Goal: Information Seeking & Learning: Find specific fact

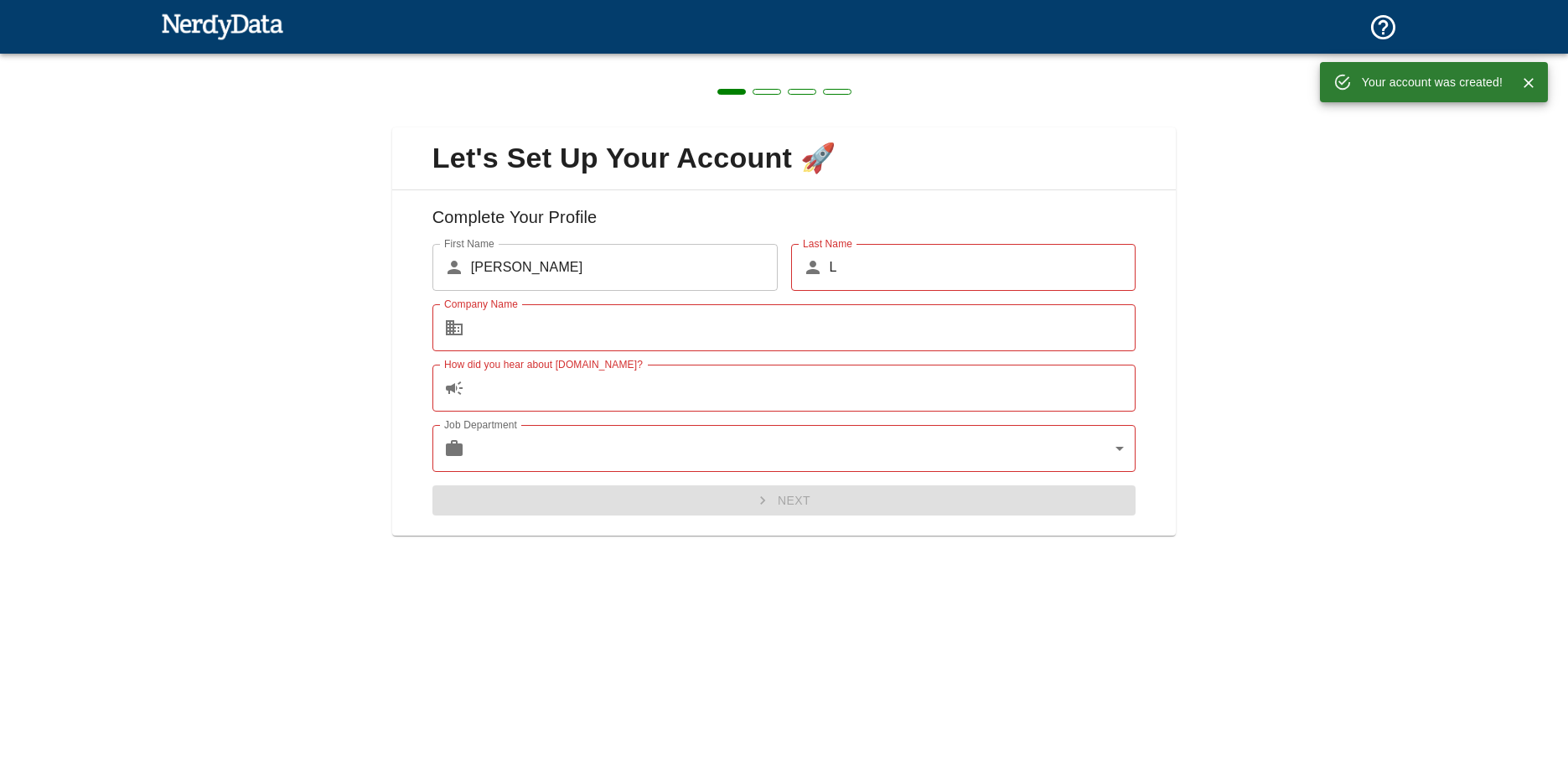
click at [1523, 84] on icon "Close" at bounding box center [1528, 82] width 17 height 17
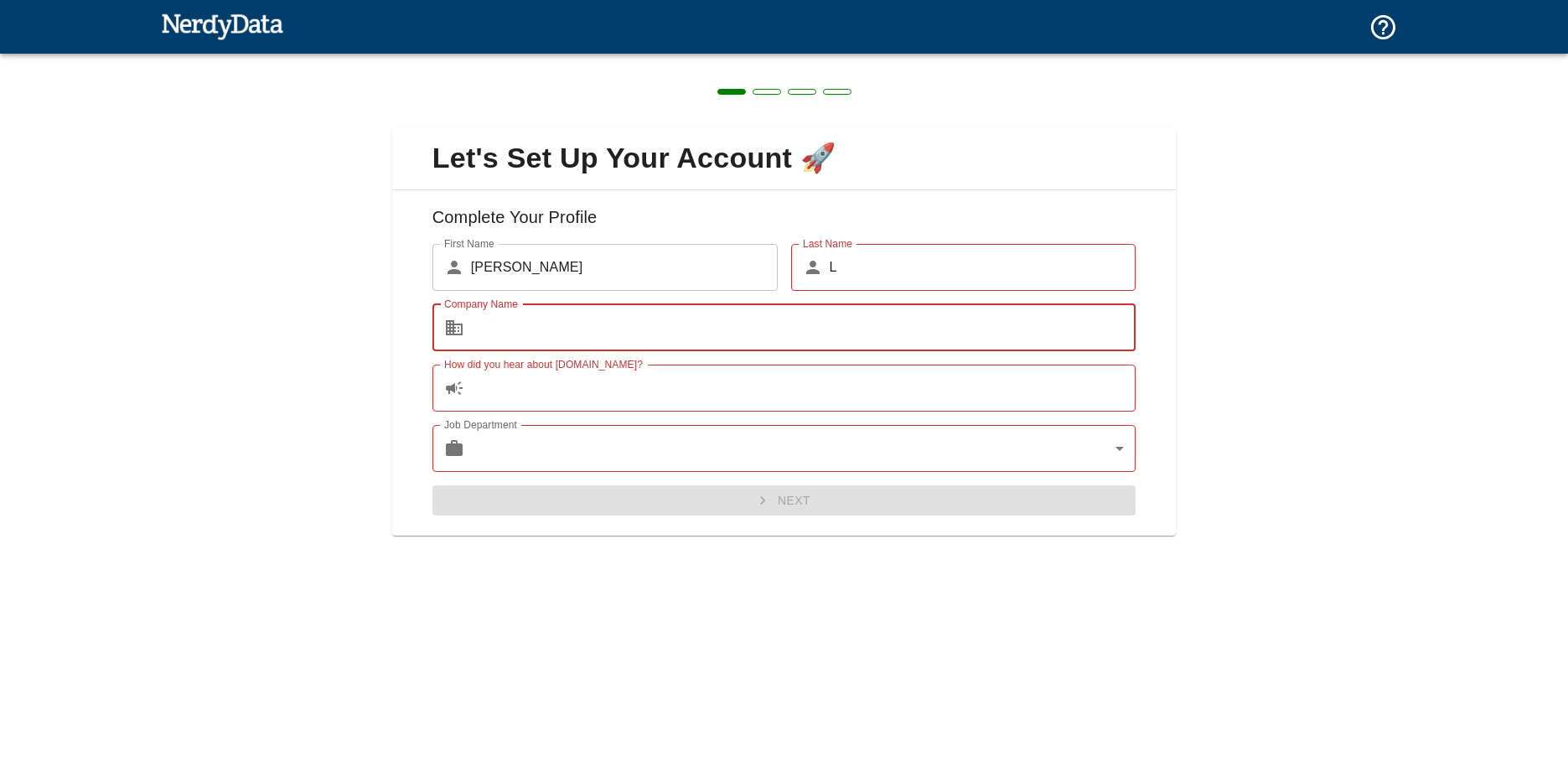
click at [820, 323] on input "Company Name" at bounding box center [803, 327] width 665 height 47
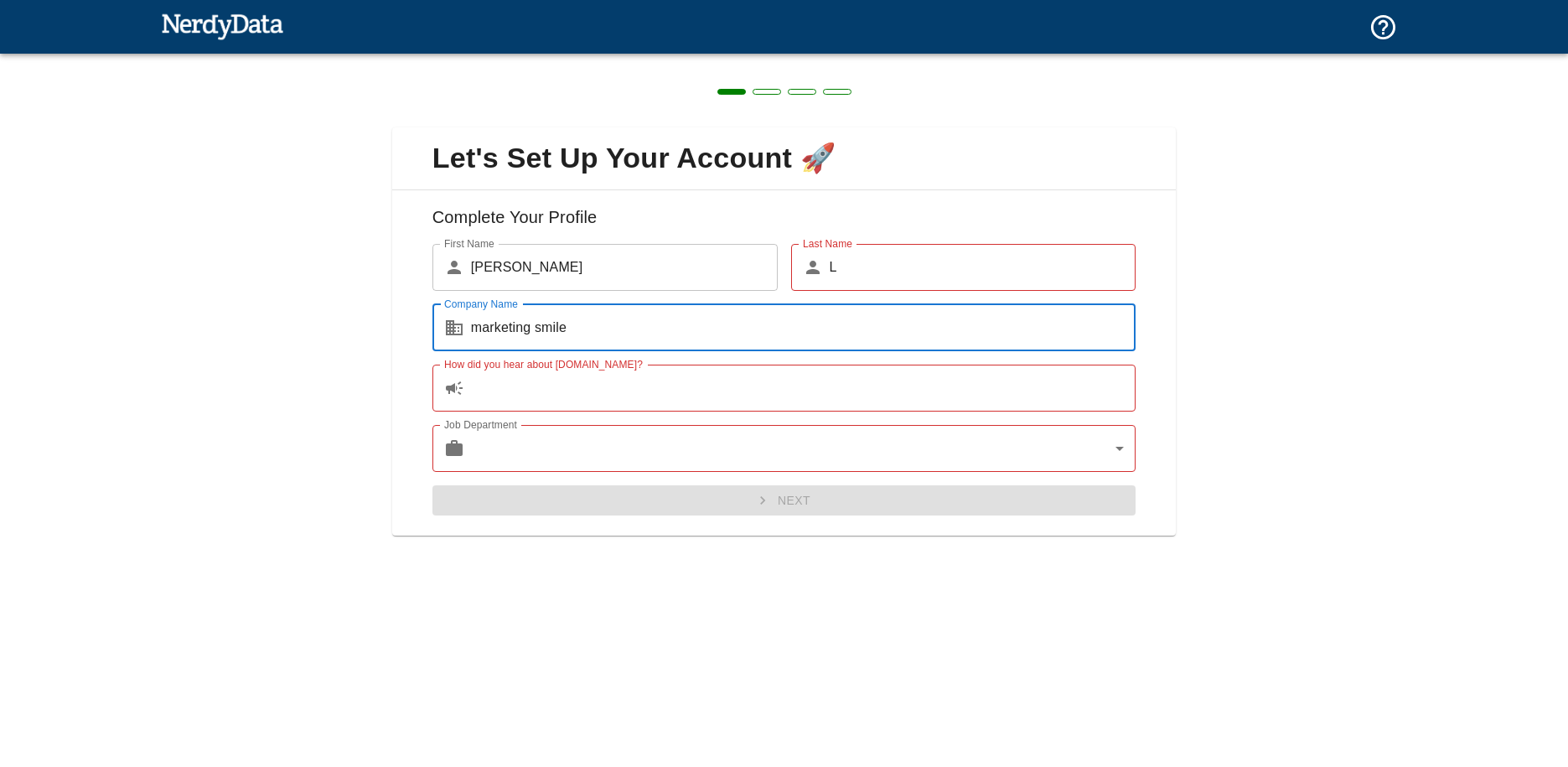
click at [491, 325] on input "marketing smile" at bounding box center [803, 327] width 665 height 47
type input "keting smile"
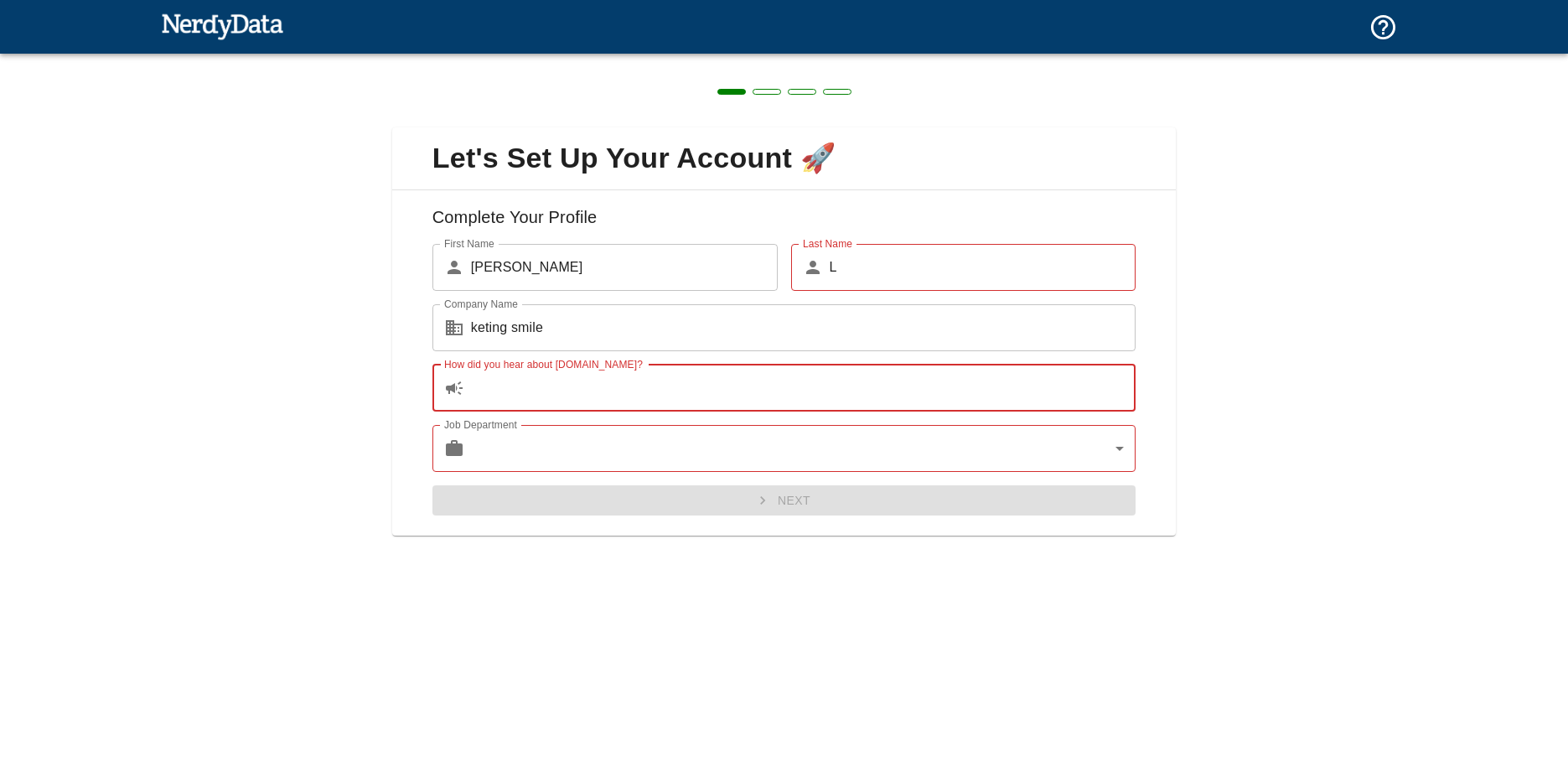
click at [596, 394] on input "How did you hear about [DOMAIN_NAME]?" at bounding box center [803, 388] width 665 height 47
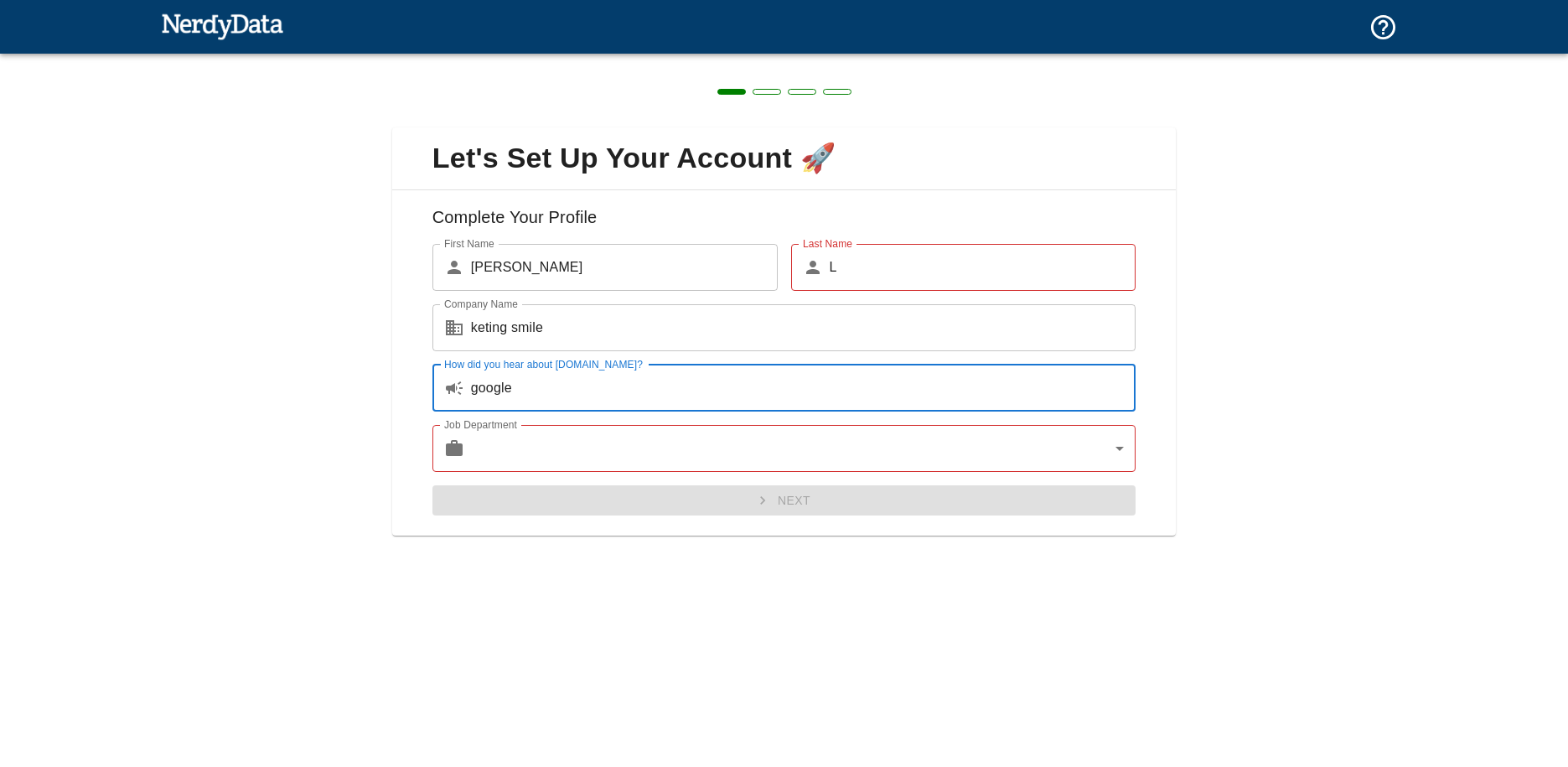
type input "google"
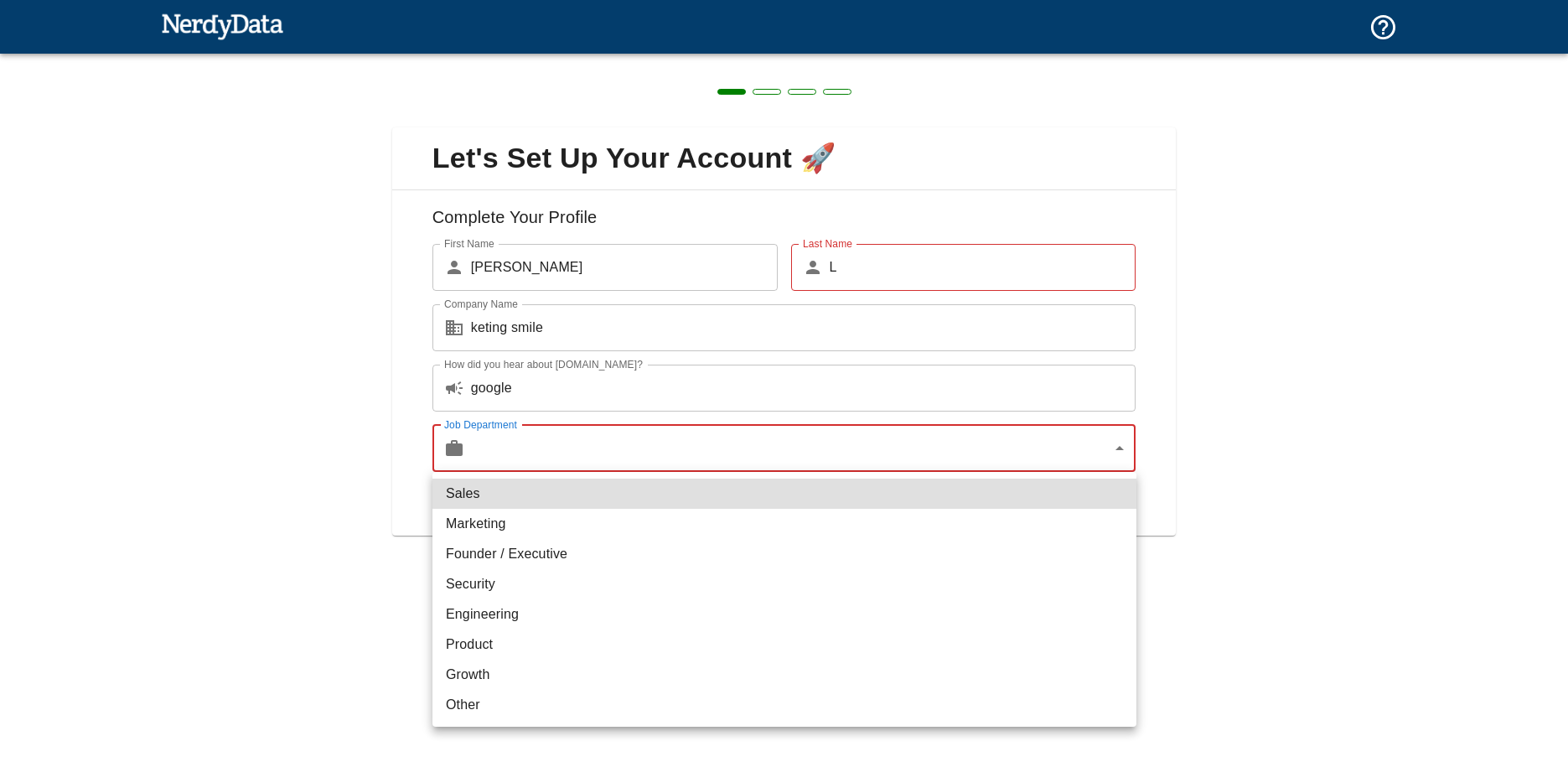
click at [597, 59] on body "Technologies Domains Pricing Products Create a Report Create a list of websites…" at bounding box center [784, 29] width 1568 height 59
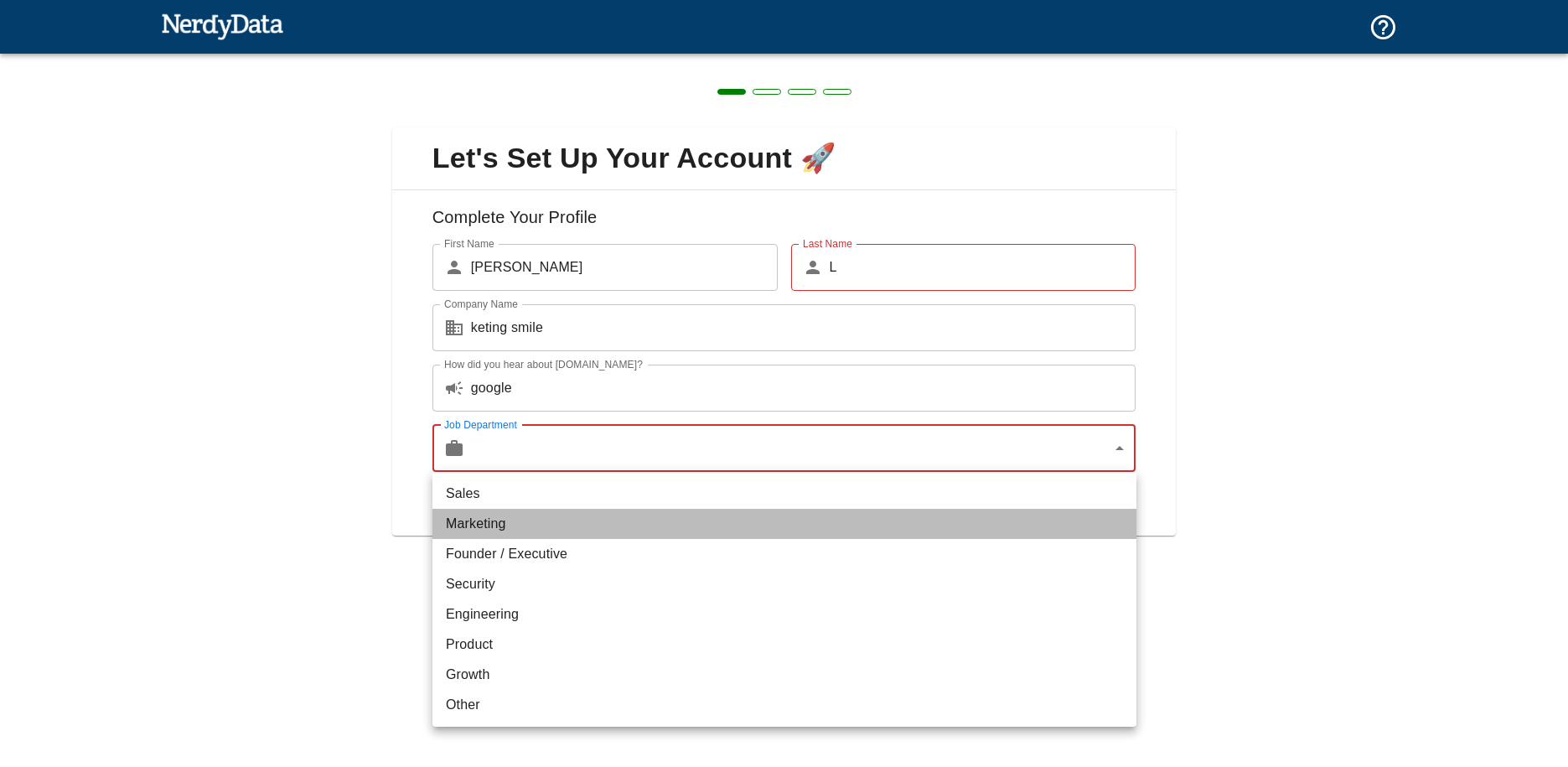
click at [565, 532] on li "Marketing" at bounding box center [784, 524] width 704 height 30
type input "marketing"
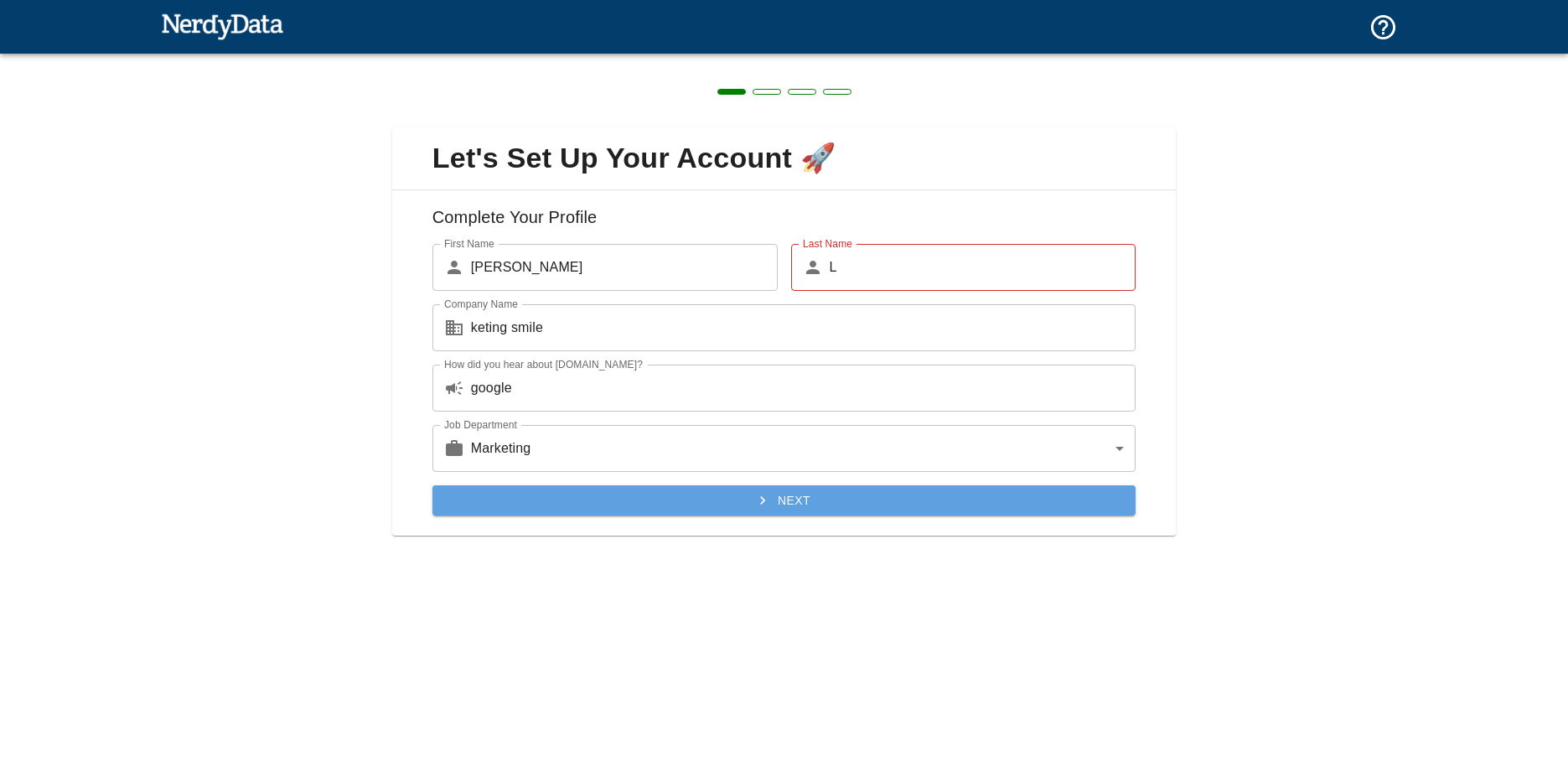
click at [717, 503] on button "Next" at bounding box center [784, 500] width 704 height 31
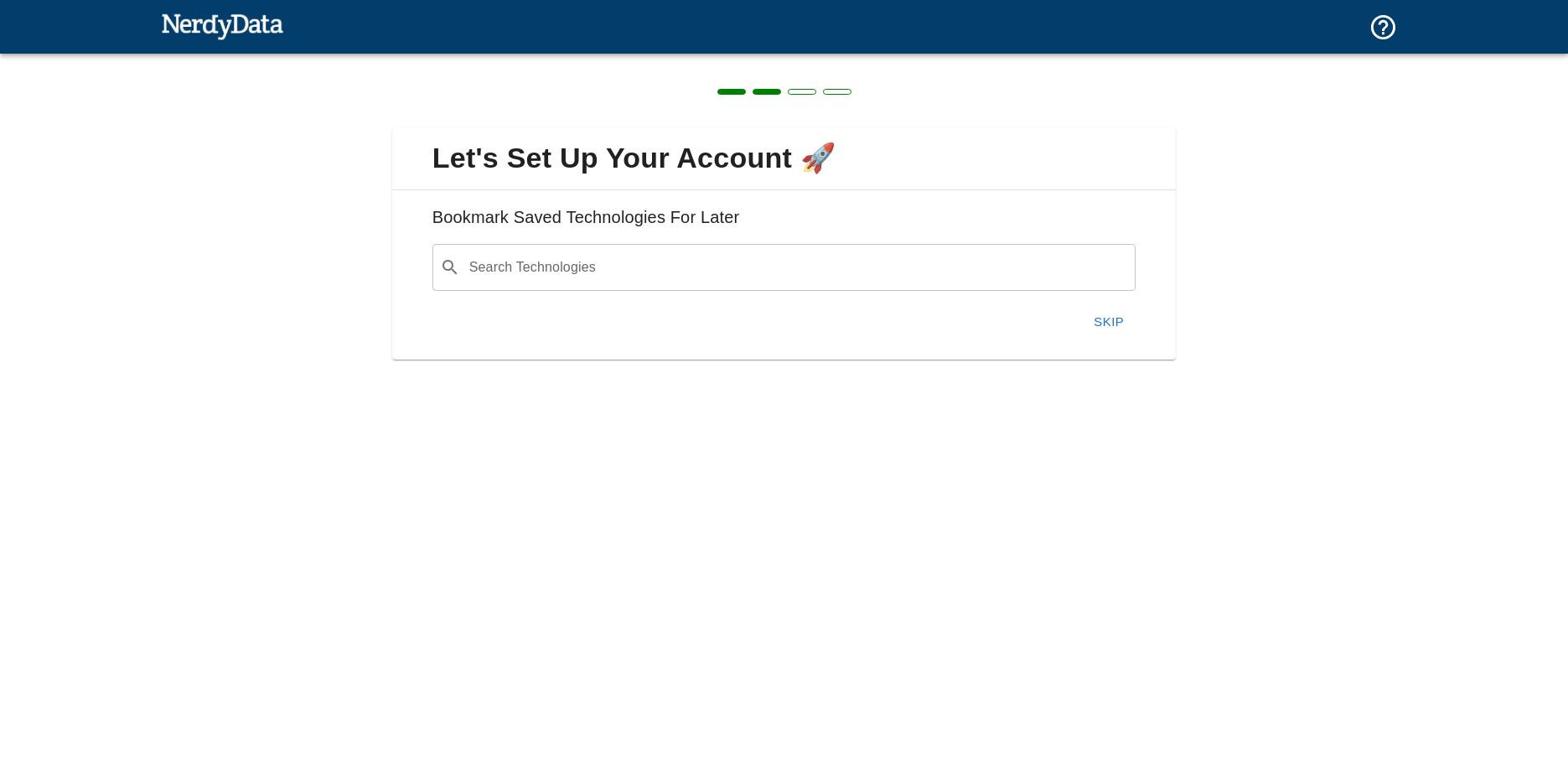
click at [730, 278] on input "Search Technologies" at bounding box center [798, 268] width 663 height 32
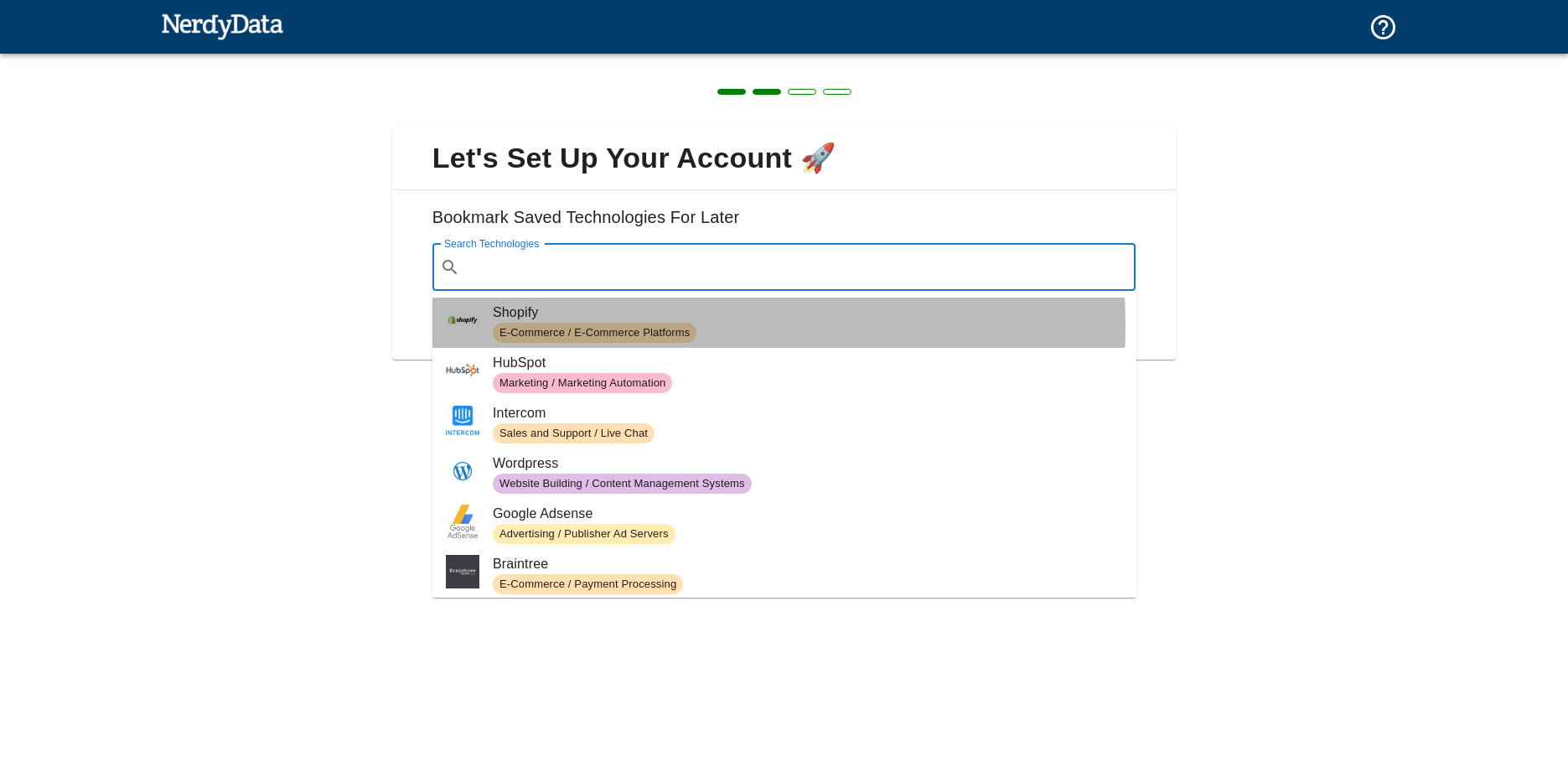
click at [666, 326] on span "E-Commerce / E-Commerce Platforms" at bounding box center [594, 333] width 203 height 16
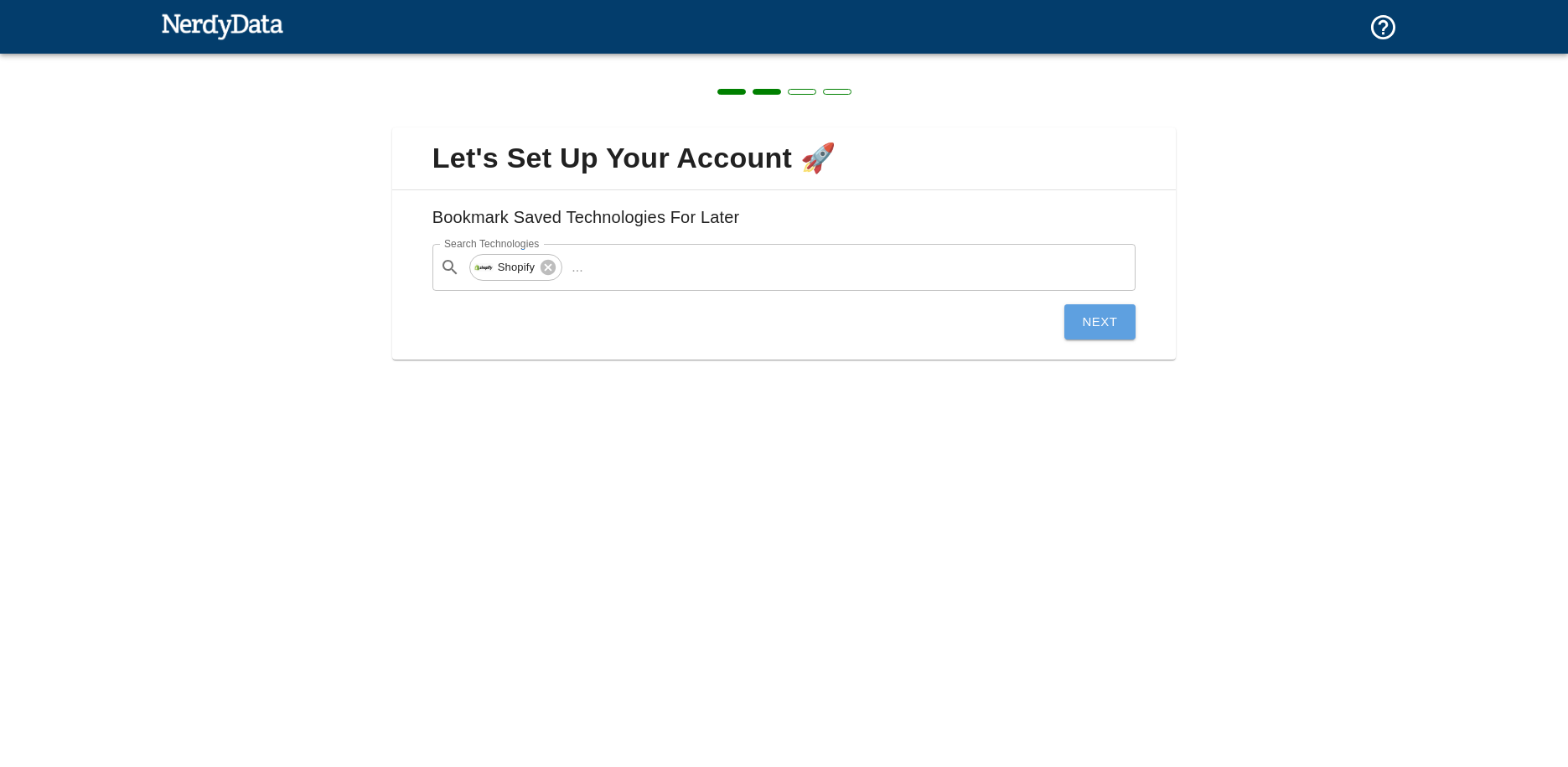
click at [1073, 318] on button "Next" at bounding box center [1100, 321] width 72 height 35
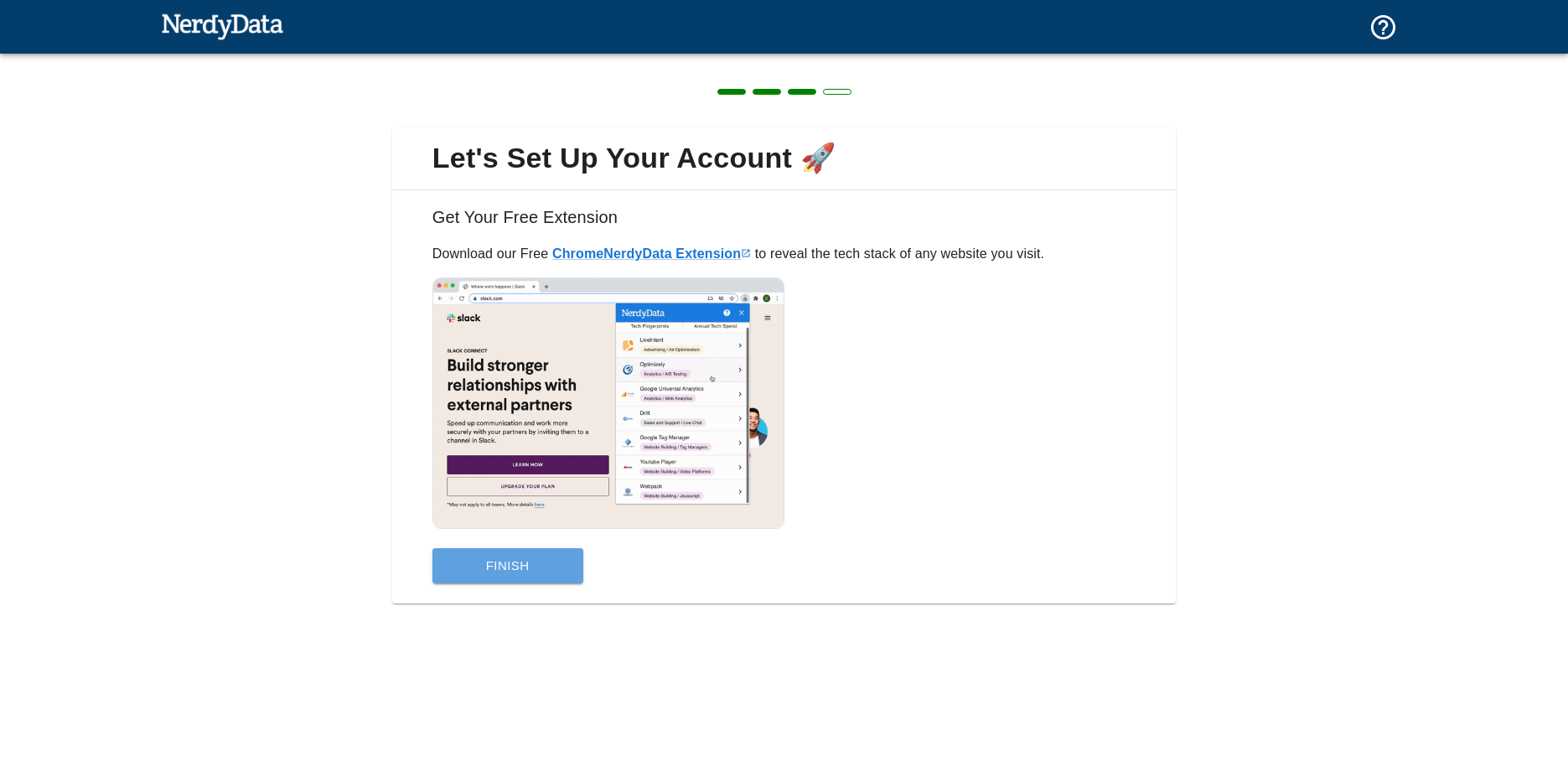
click at [542, 572] on button "Finish" at bounding box center [508, 566] width 151 height 35
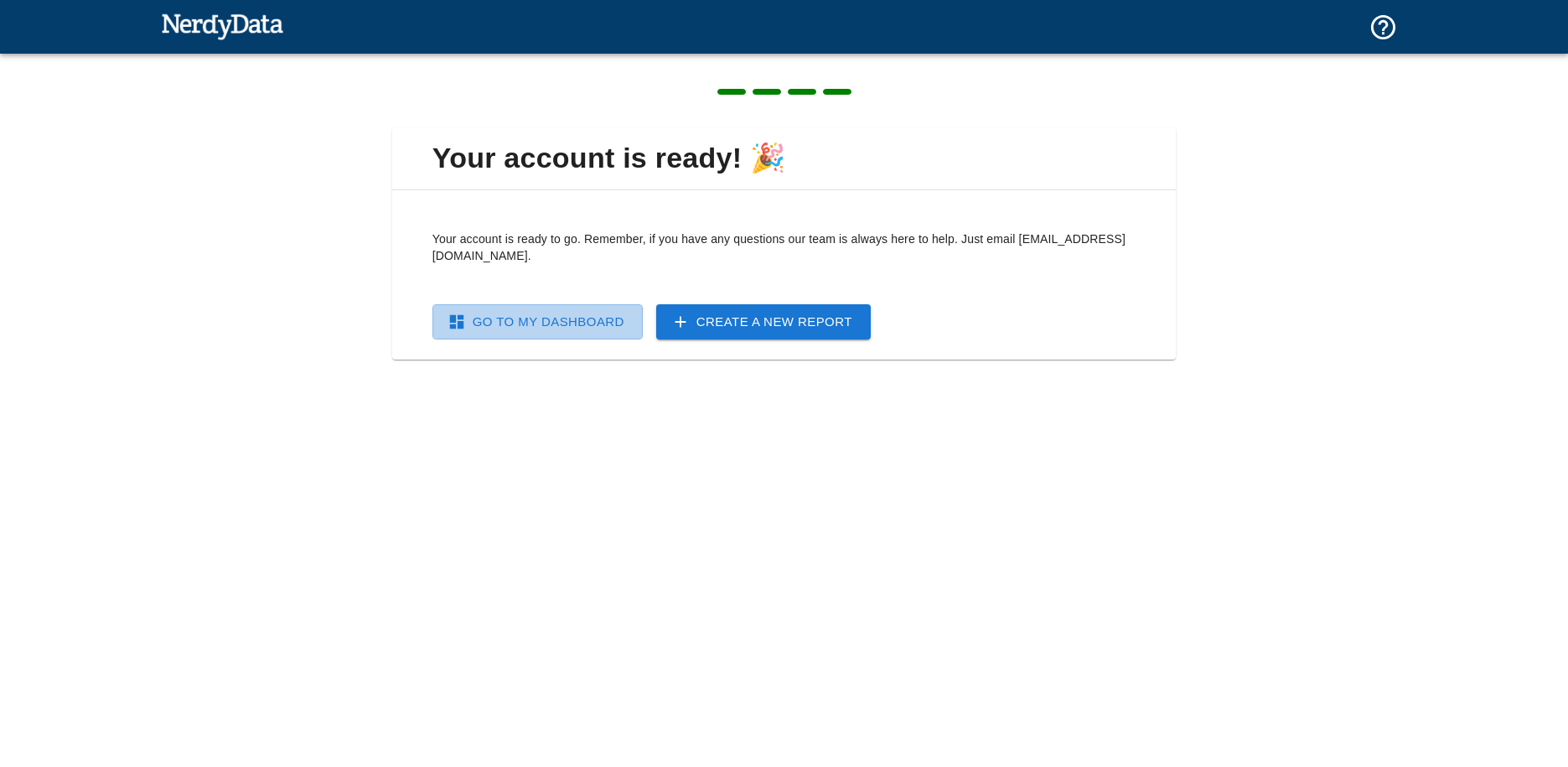
click at [565, 316] on link "Go To My Dashboard" at bounding box center [538, 321] width 210 height 35
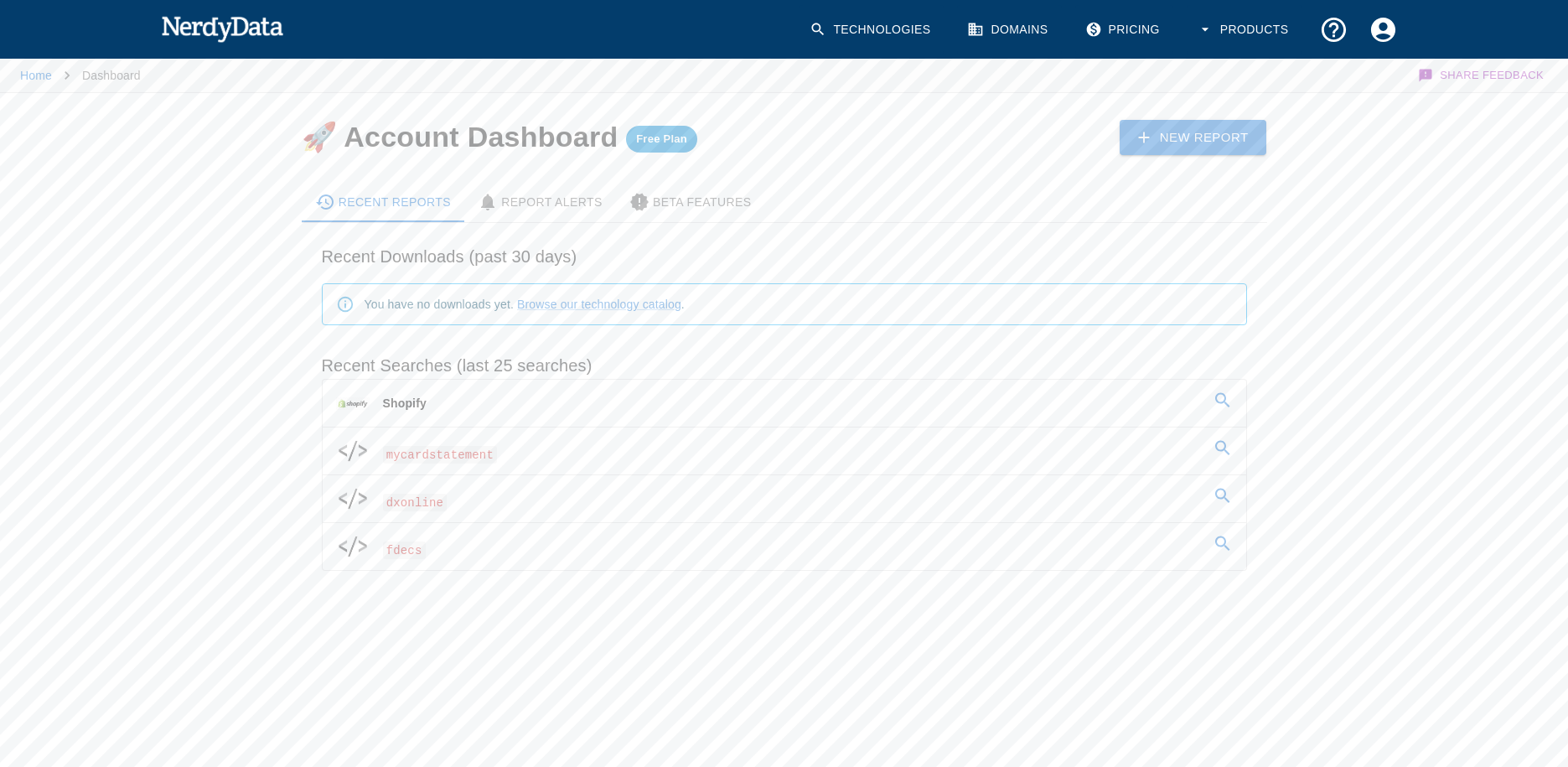
click at [403, 502] on span "dxonline" at bounding box center [415, 503] width 64 height 18
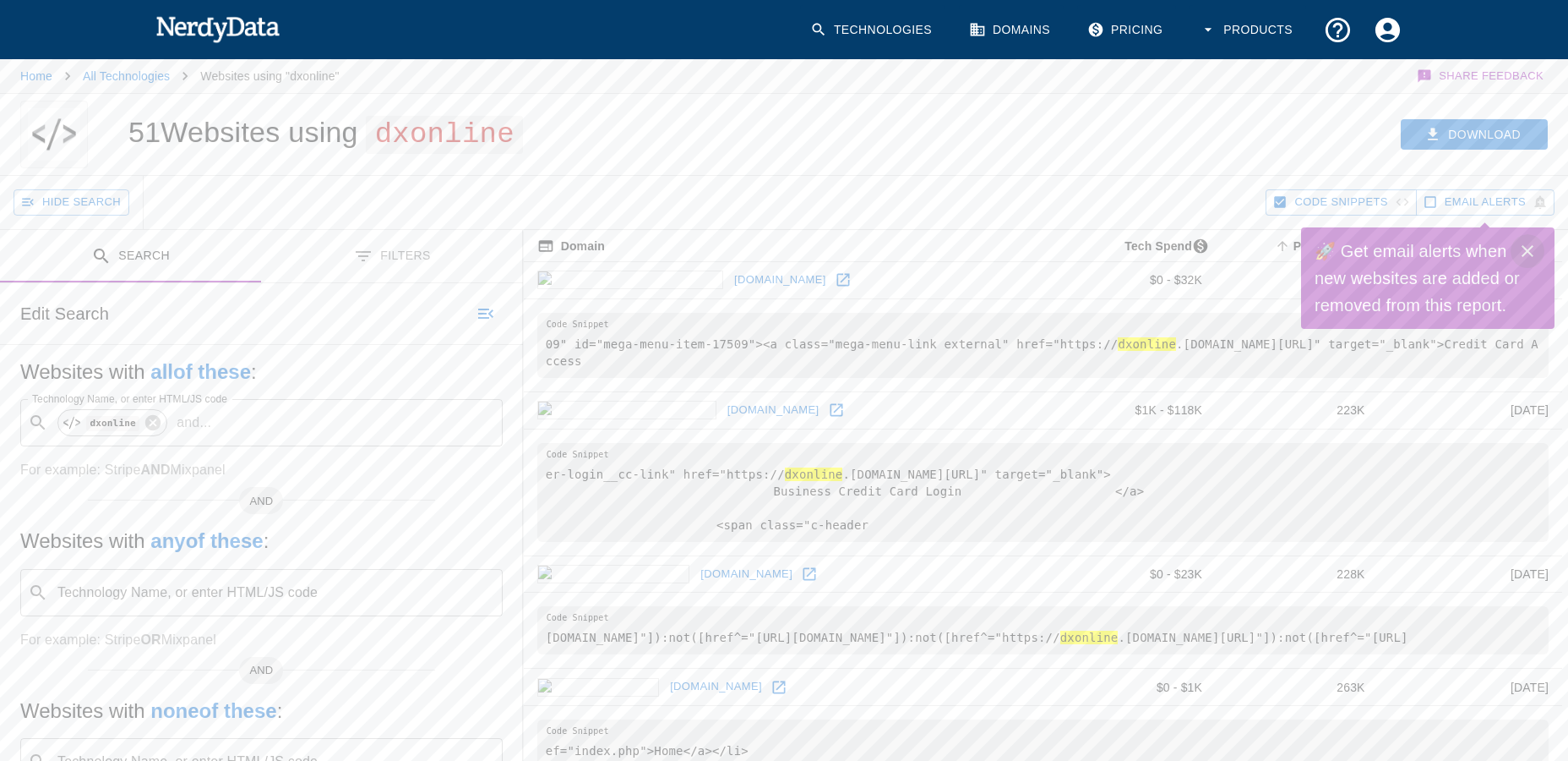
click at [1533, 250] on icon "Close" at bounding box center [1528, 251] width 20 height 20
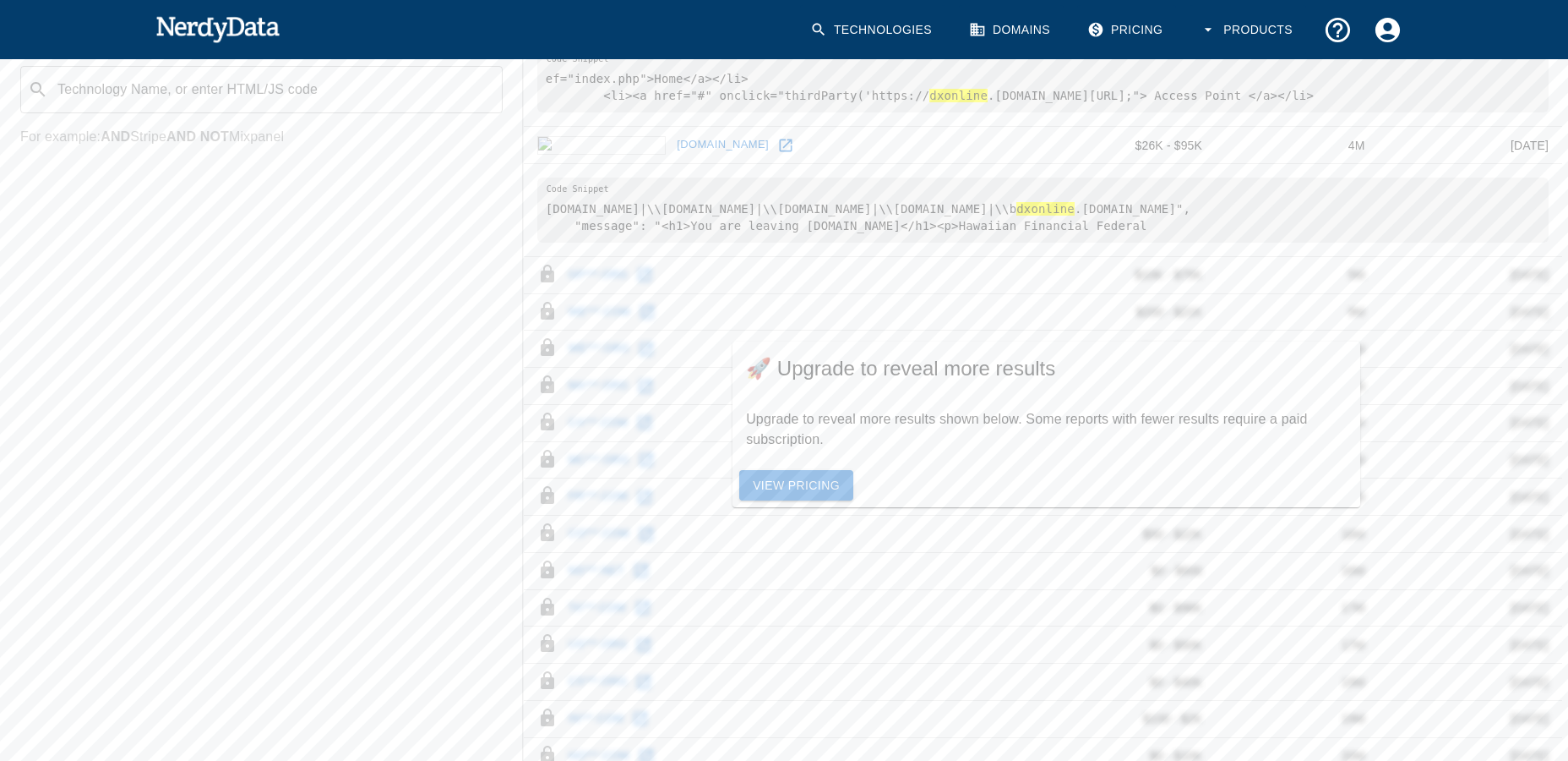
scroll to position [681, 0]
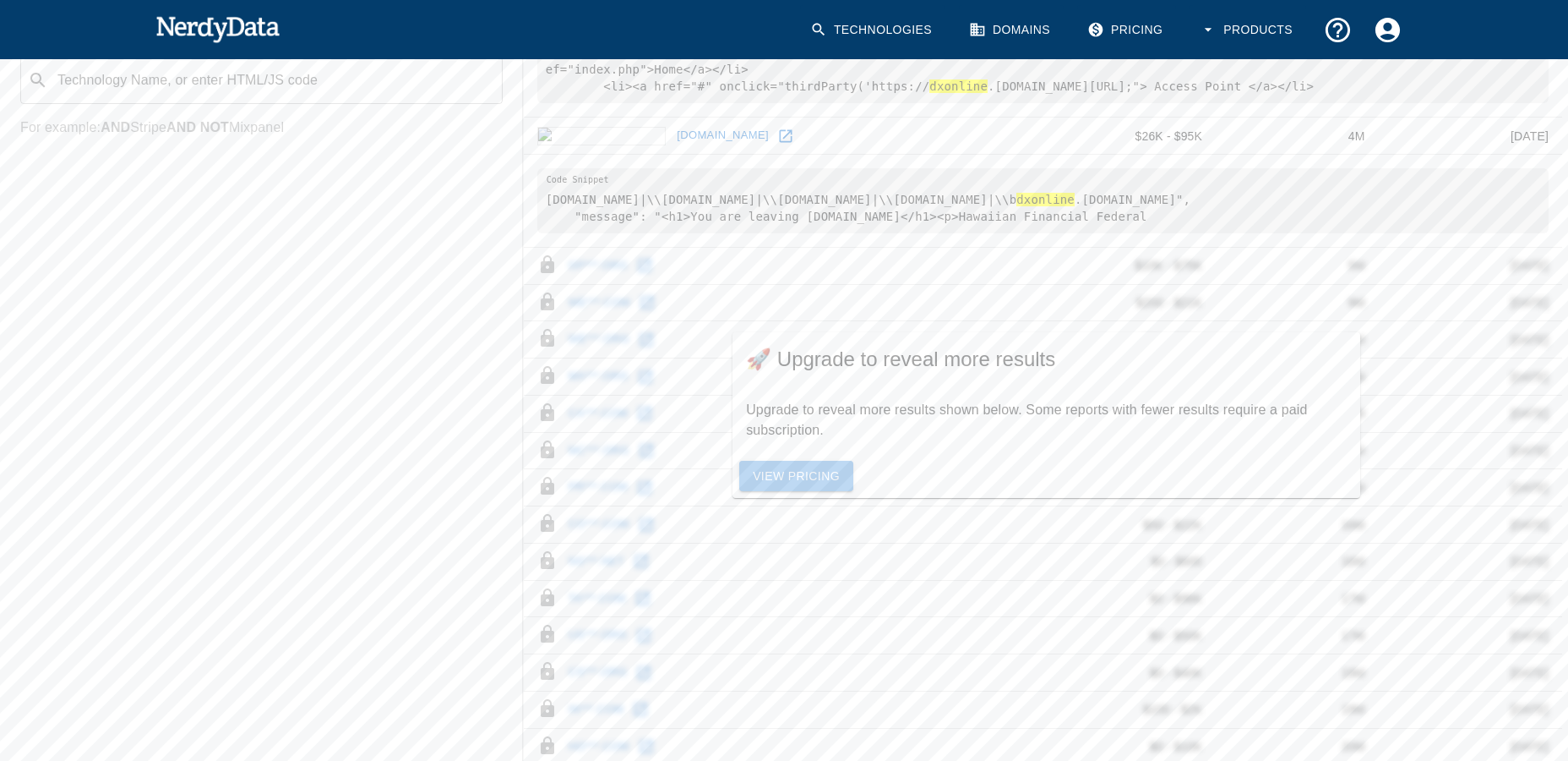
click at [813, 477] on link "View Pricing" at bounding box center [796, 476] width 114 height 31
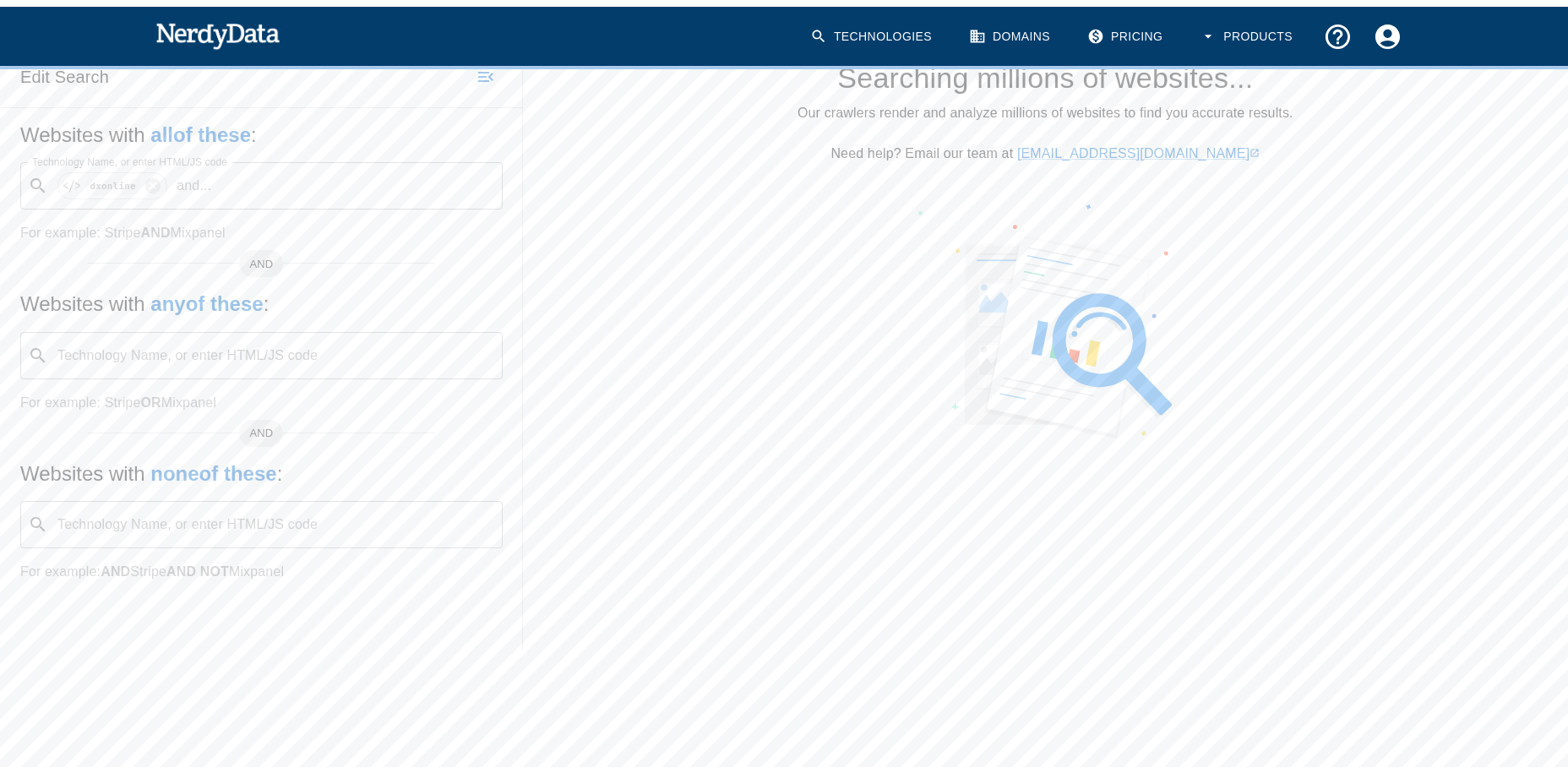
scroll to position [243, 0]
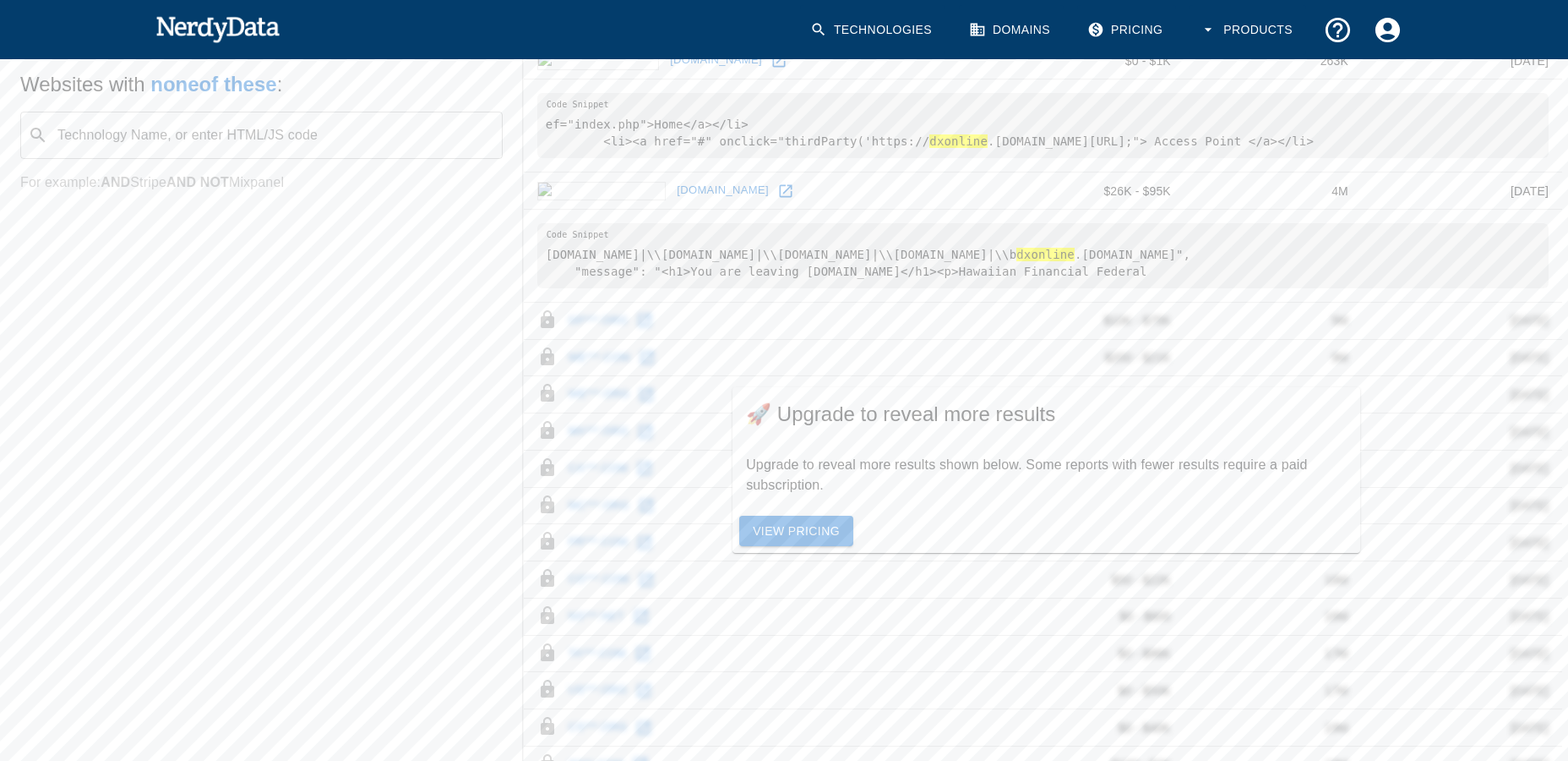
scroll to position [1016, 0]
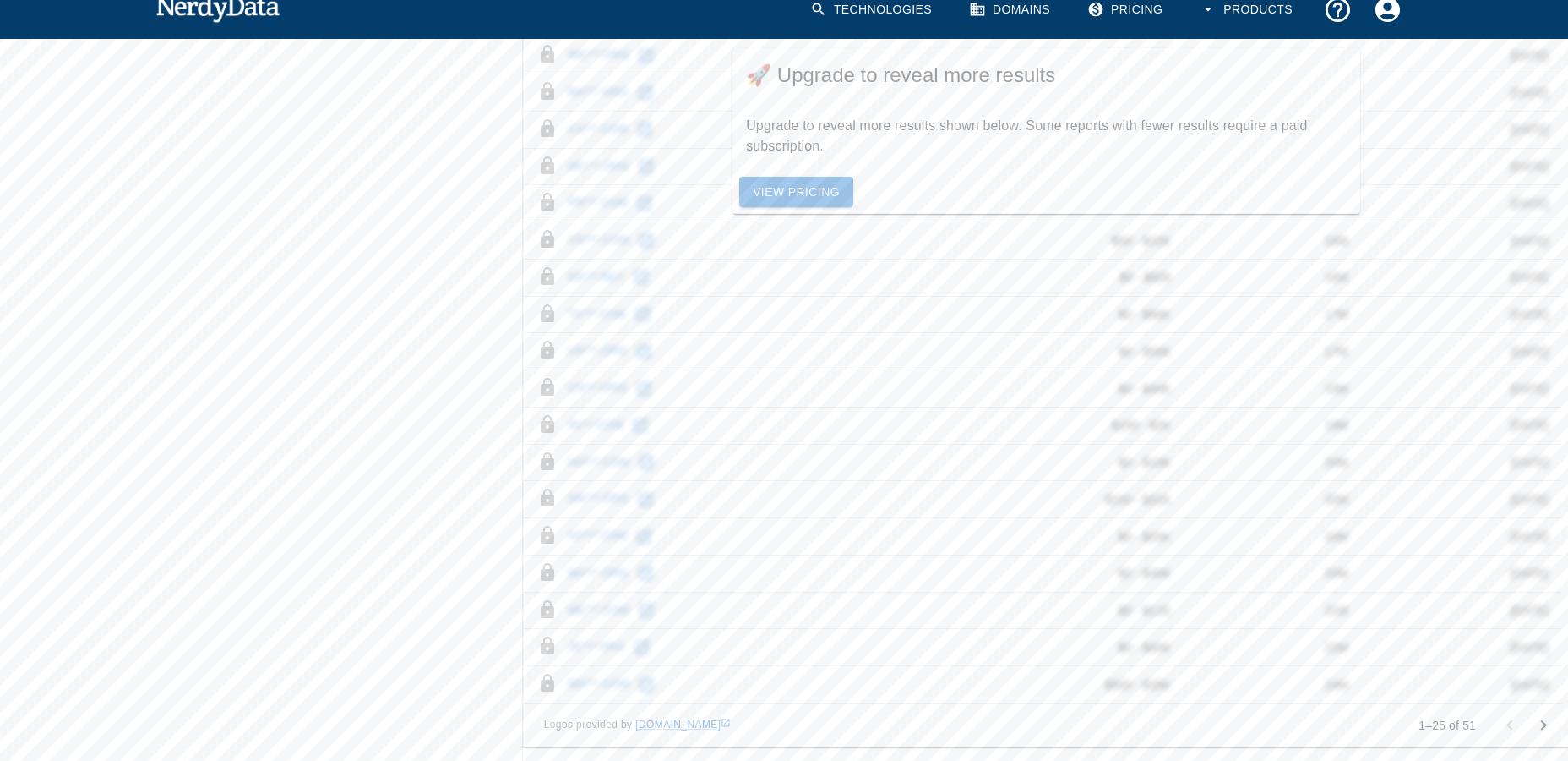
click at [1542, 722] on icon "Go to next page" at bounding box center [1544, 725] width 6 height 10
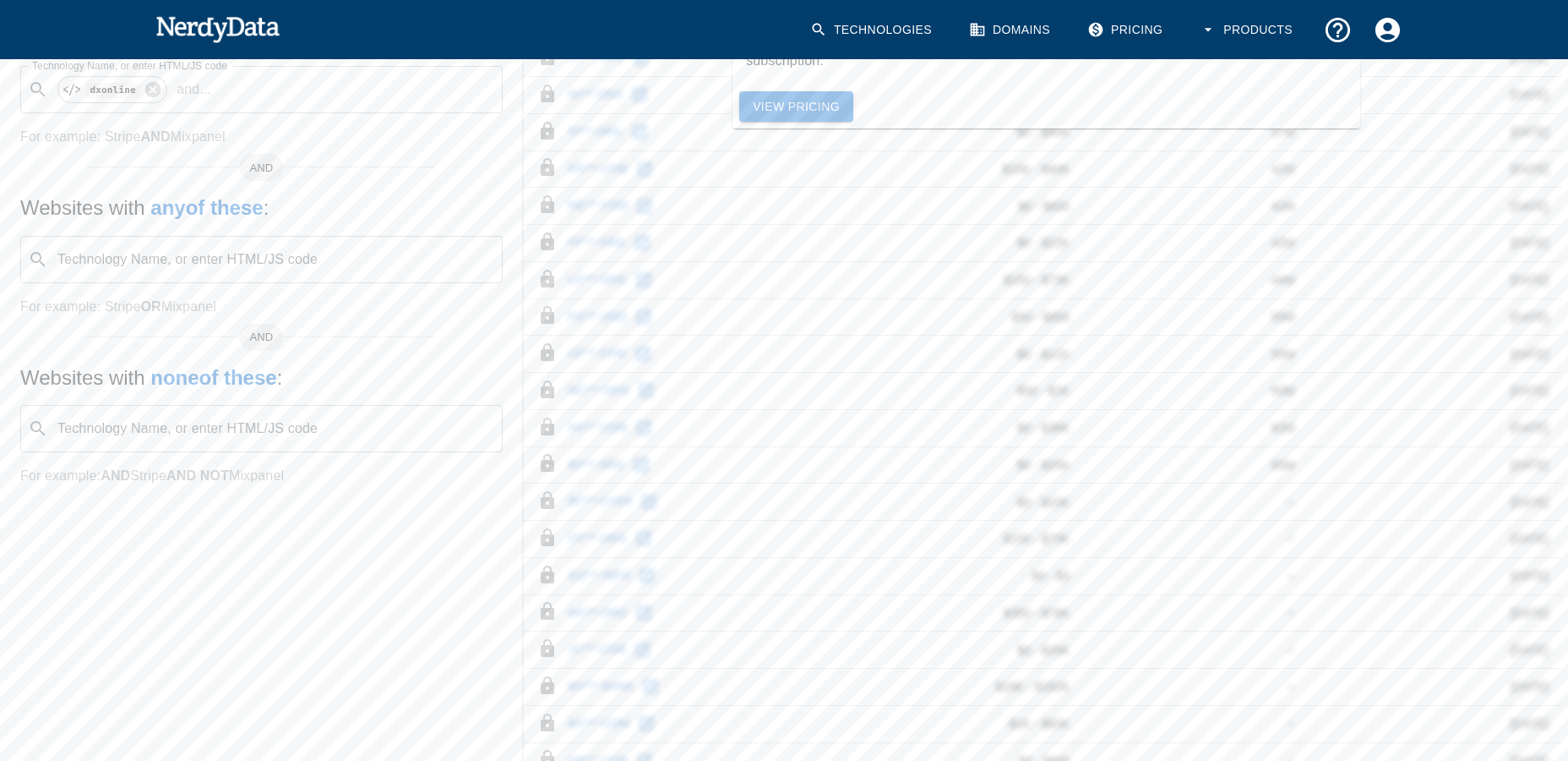
scroll to position [483, 0]
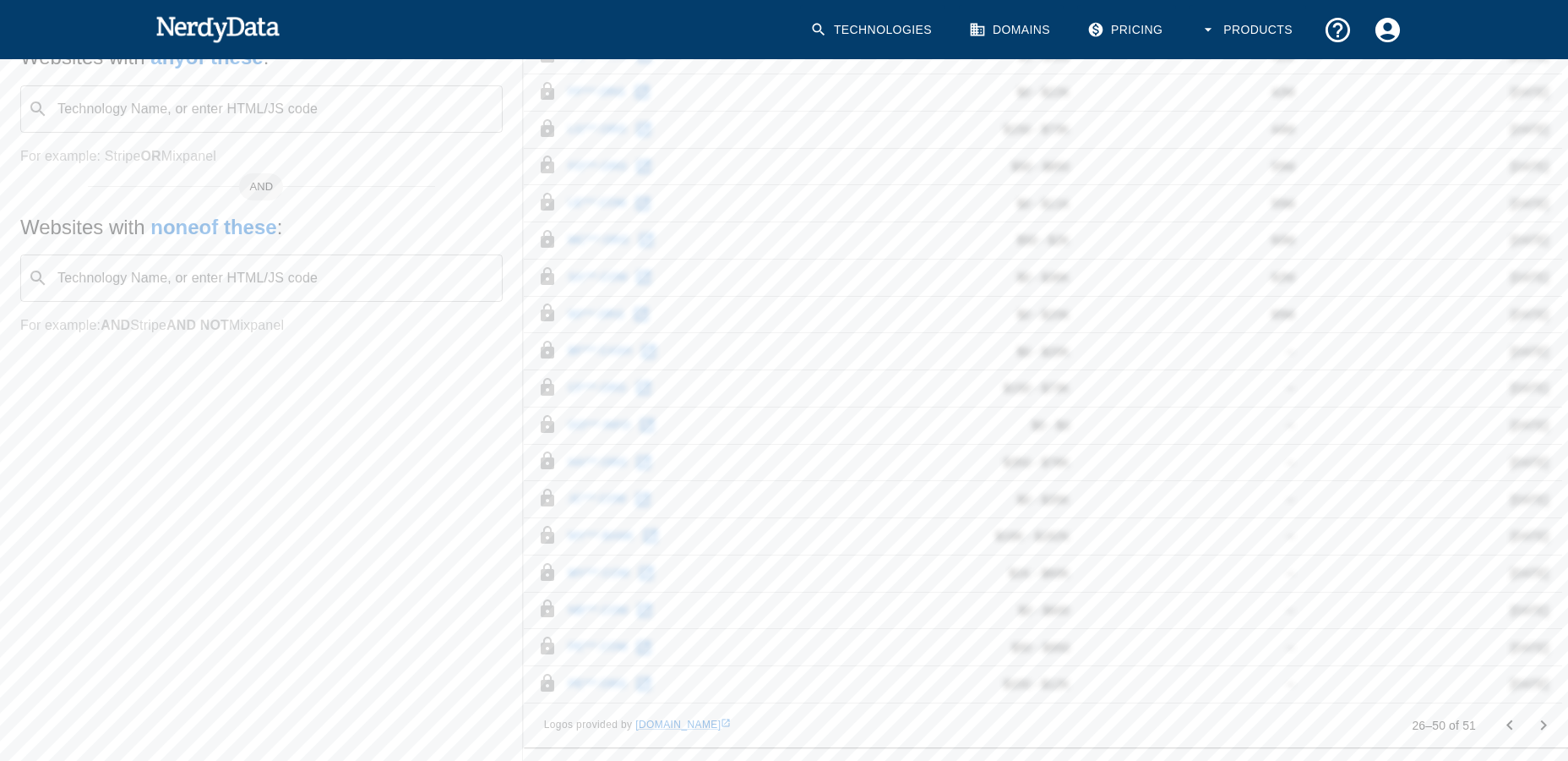
click at [1510, 715] on icon "Go to previous page" at bounding box center [1510, 725] width 20 height 20
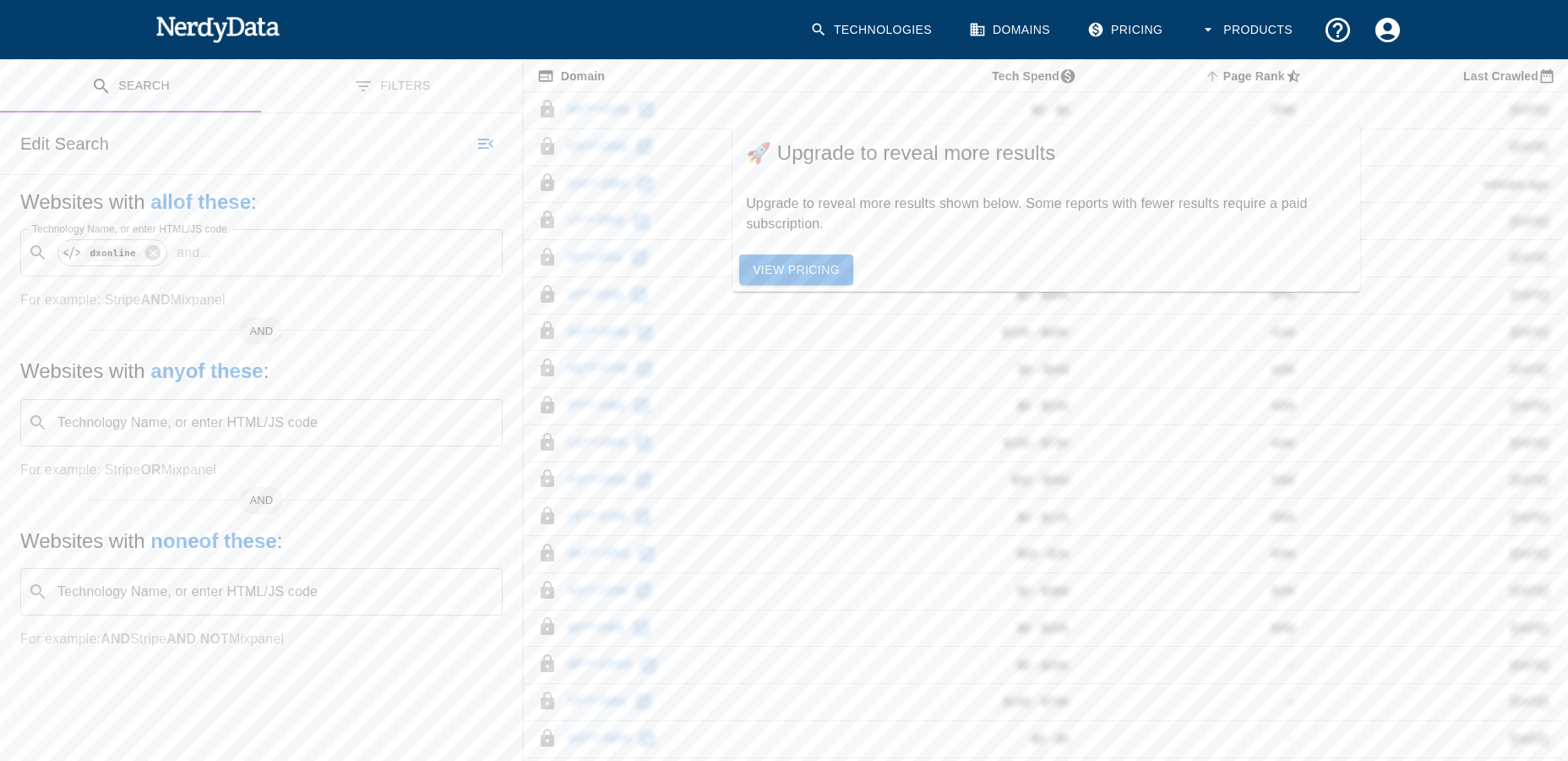
scroll to position [169, 0]
click at [353, 268] on input "Technology Name, or enter HTML/JS code" at bounding box center [343, 253] width 251 height 32
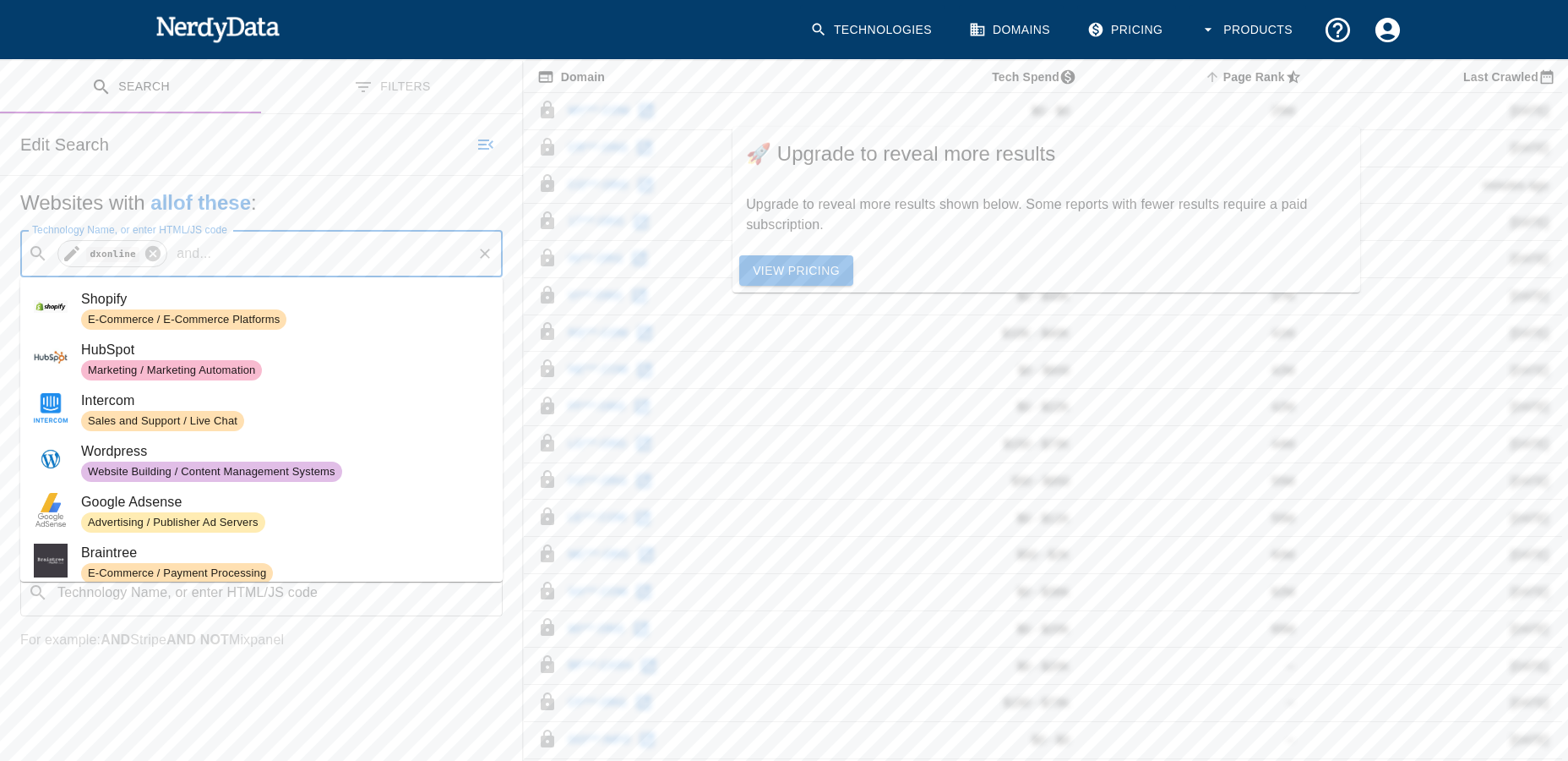
click at [151, 254] on icon at bounding box center [152, 253] width 15 height 15
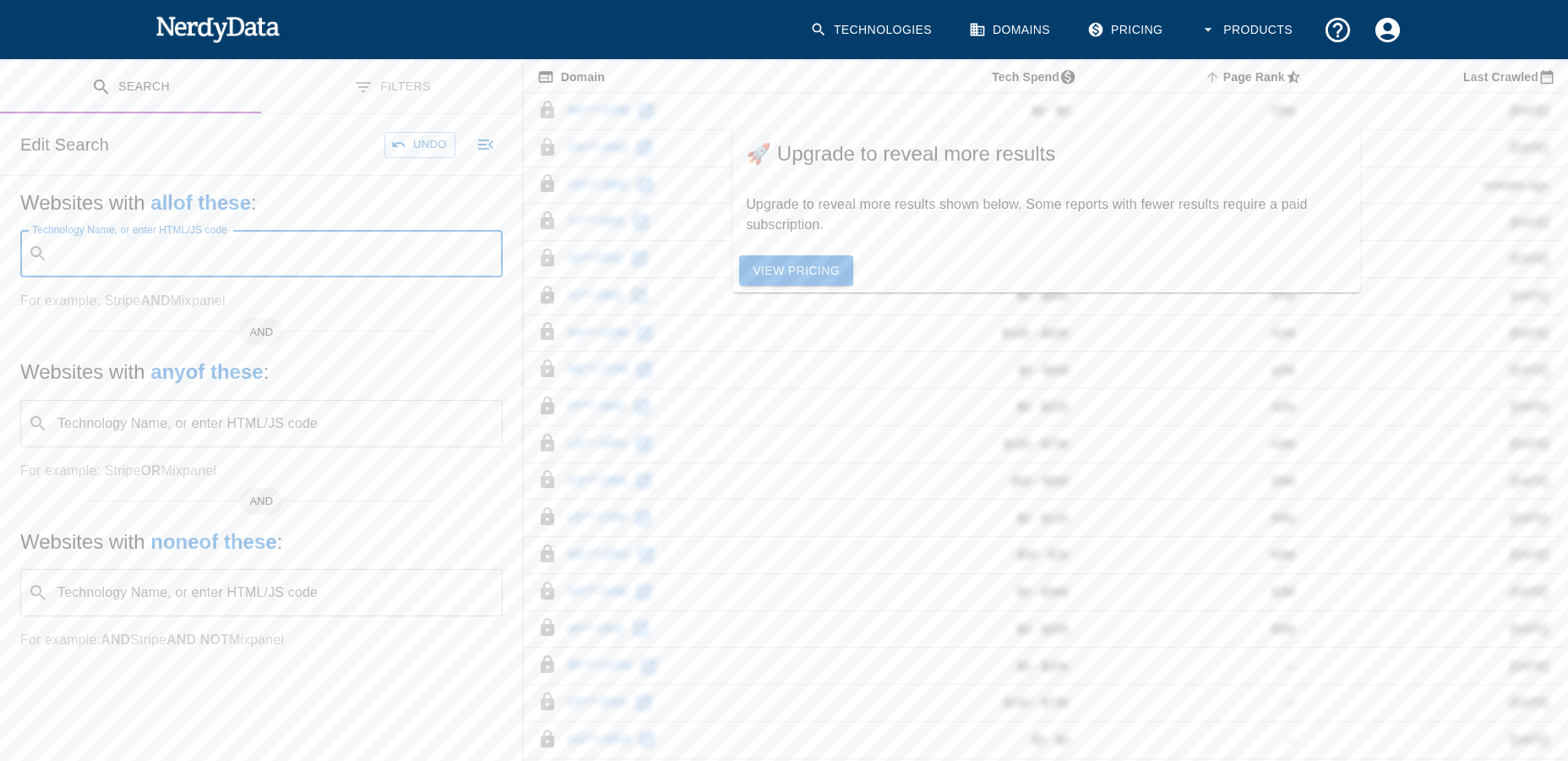
click at [142, 254] on input "Technology Name, or enter HTML/JS code" at bounding box center [275, 253] width 440 height 32
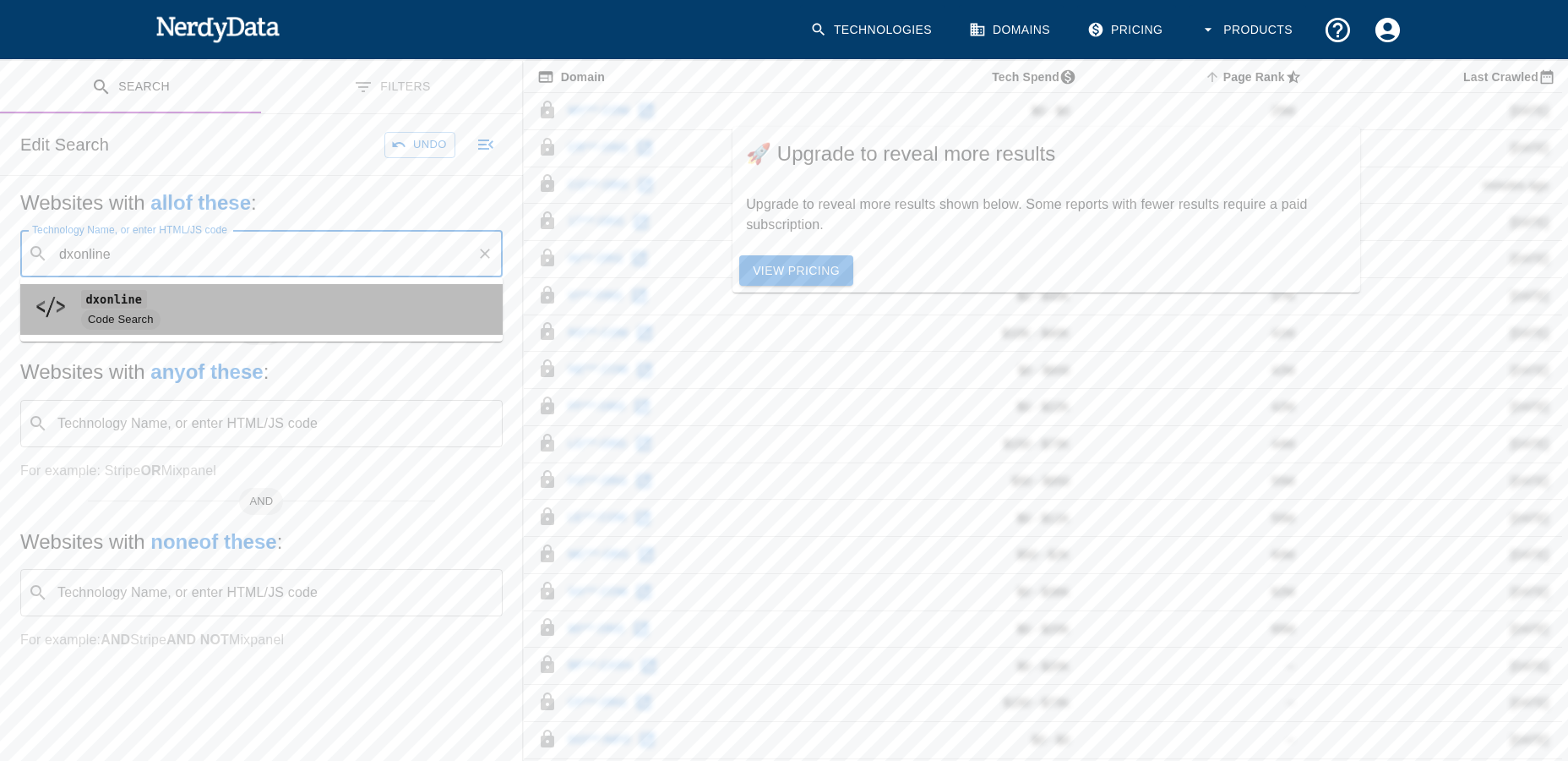
click at [123, 314] on span "Code Search" at bounding box center [120, 320] width 79 height 16
type input "dxonline"
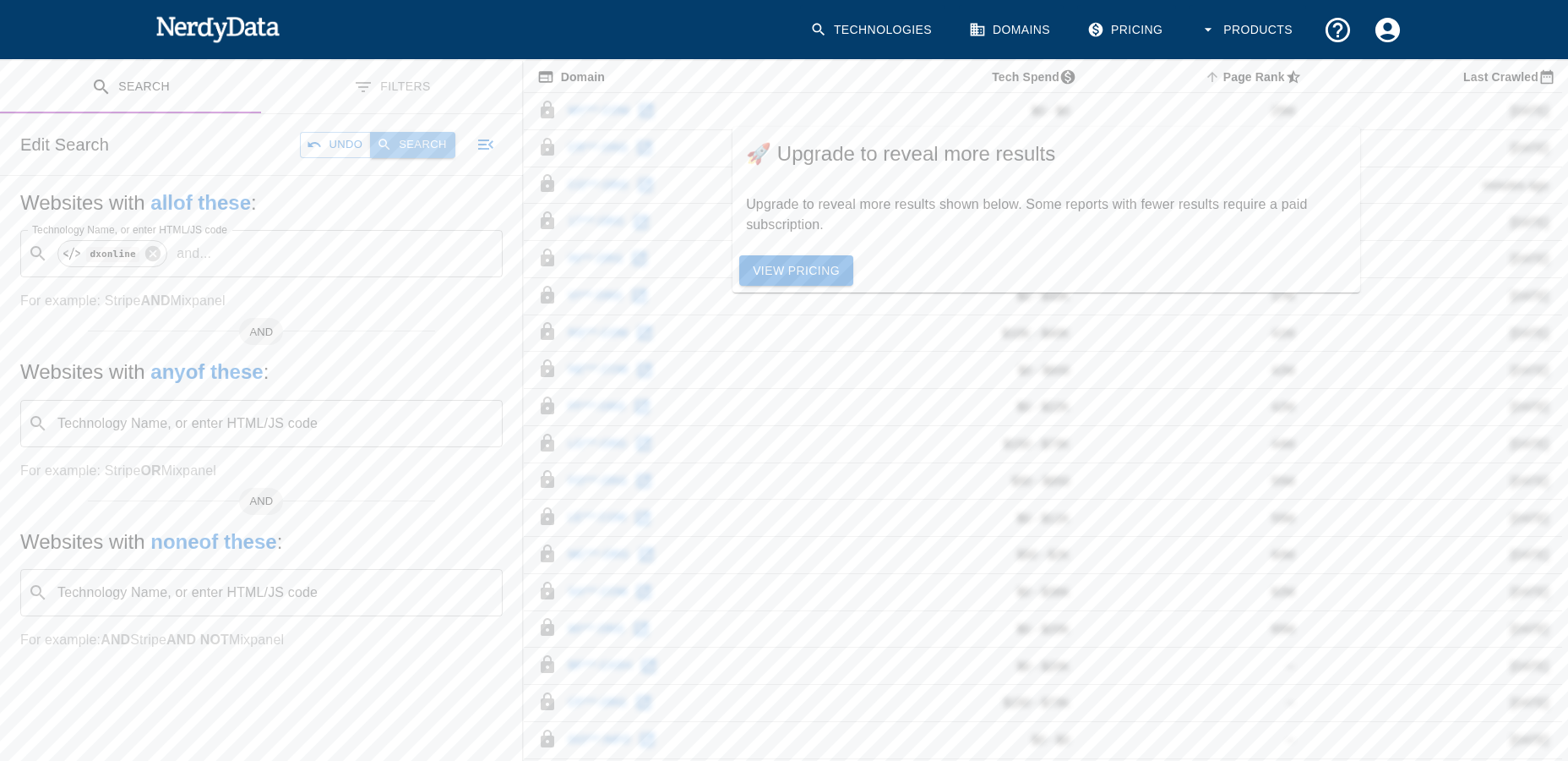
click at [417, 152] on button "Search" at bounding box center [412, 145] width 85 height 26
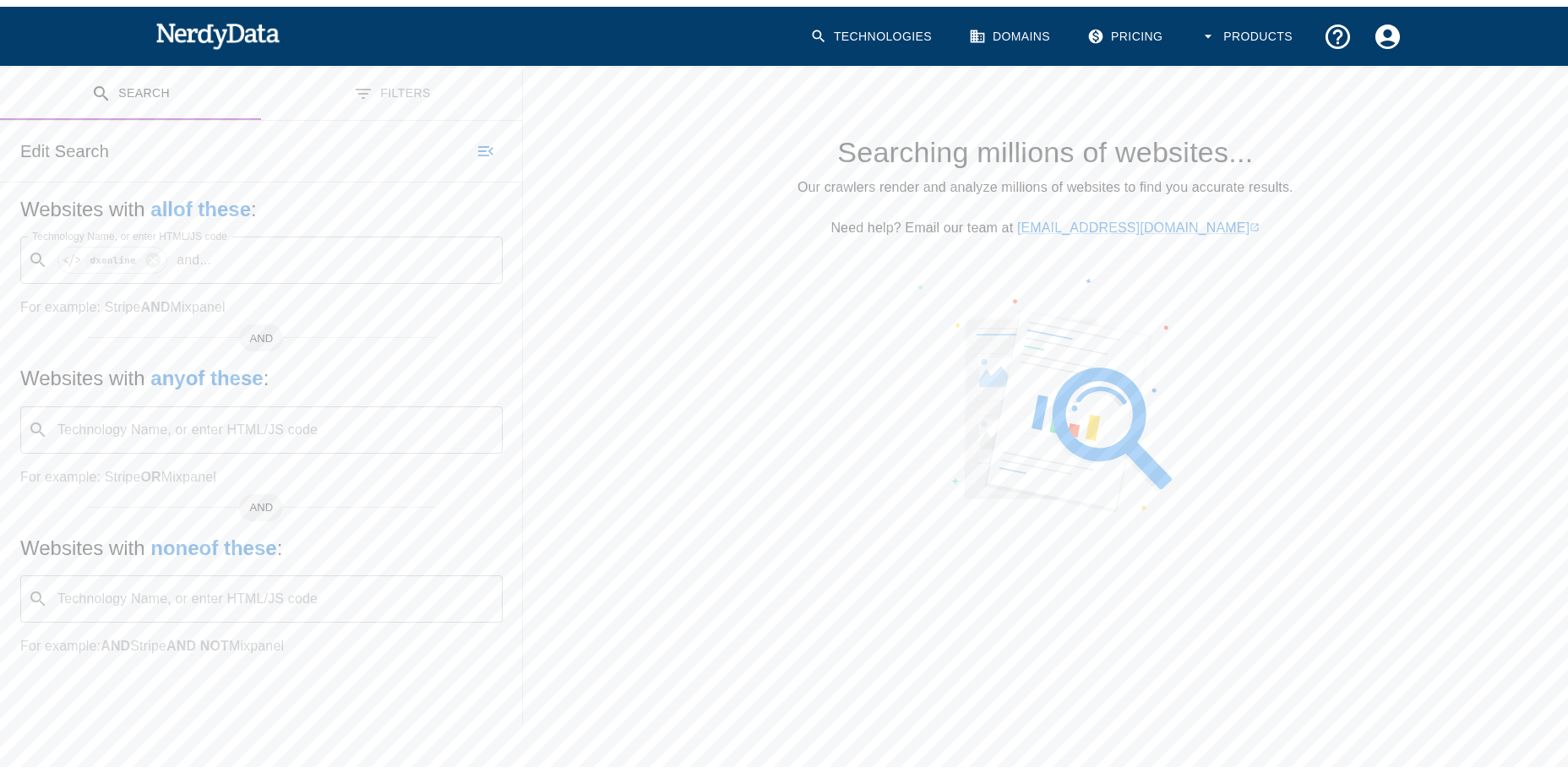
scroll to position [0, 0]
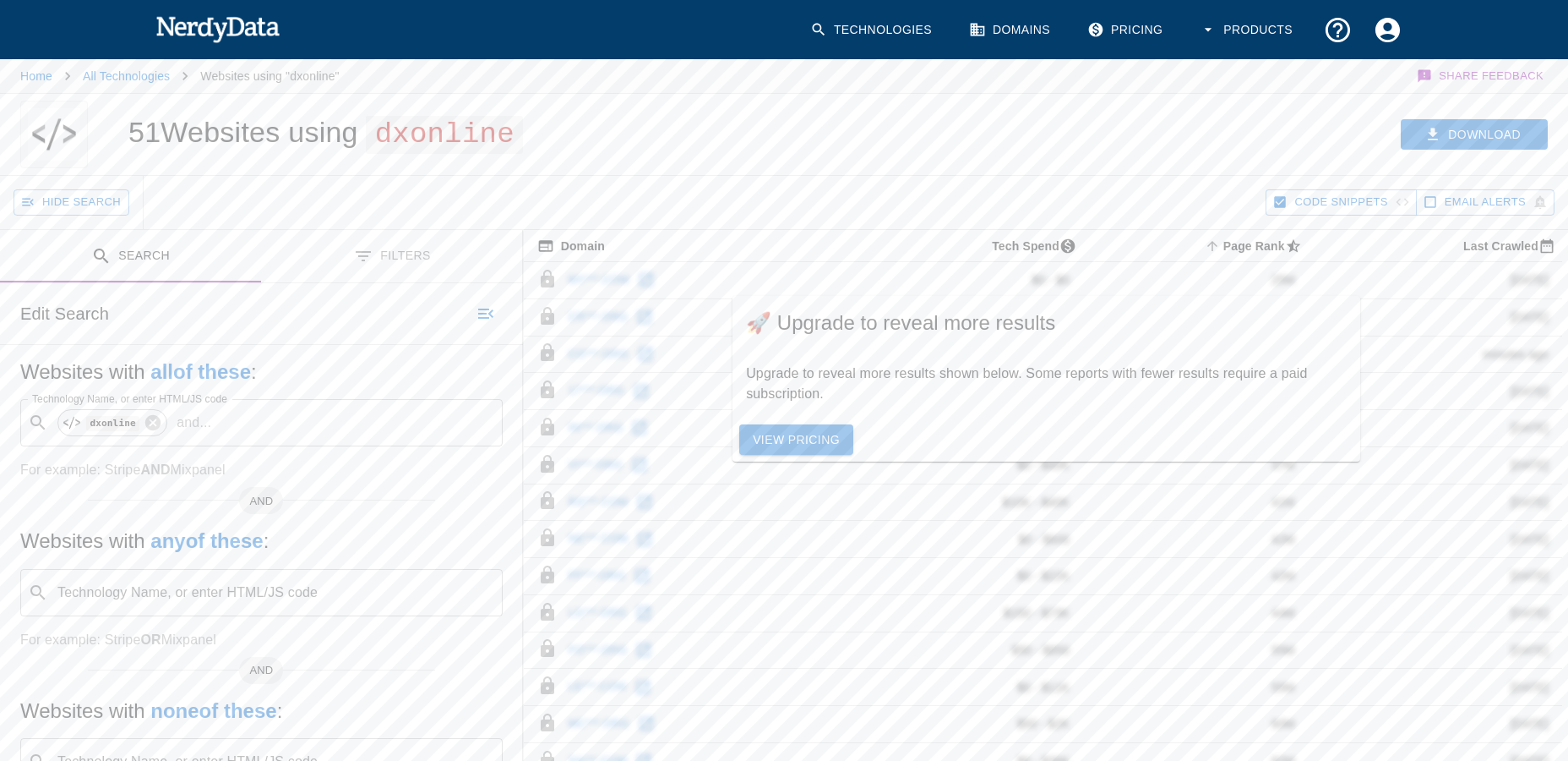
click at [445, 135] on span "dxonline" at bounding box center [444, 135] width 157 height 38
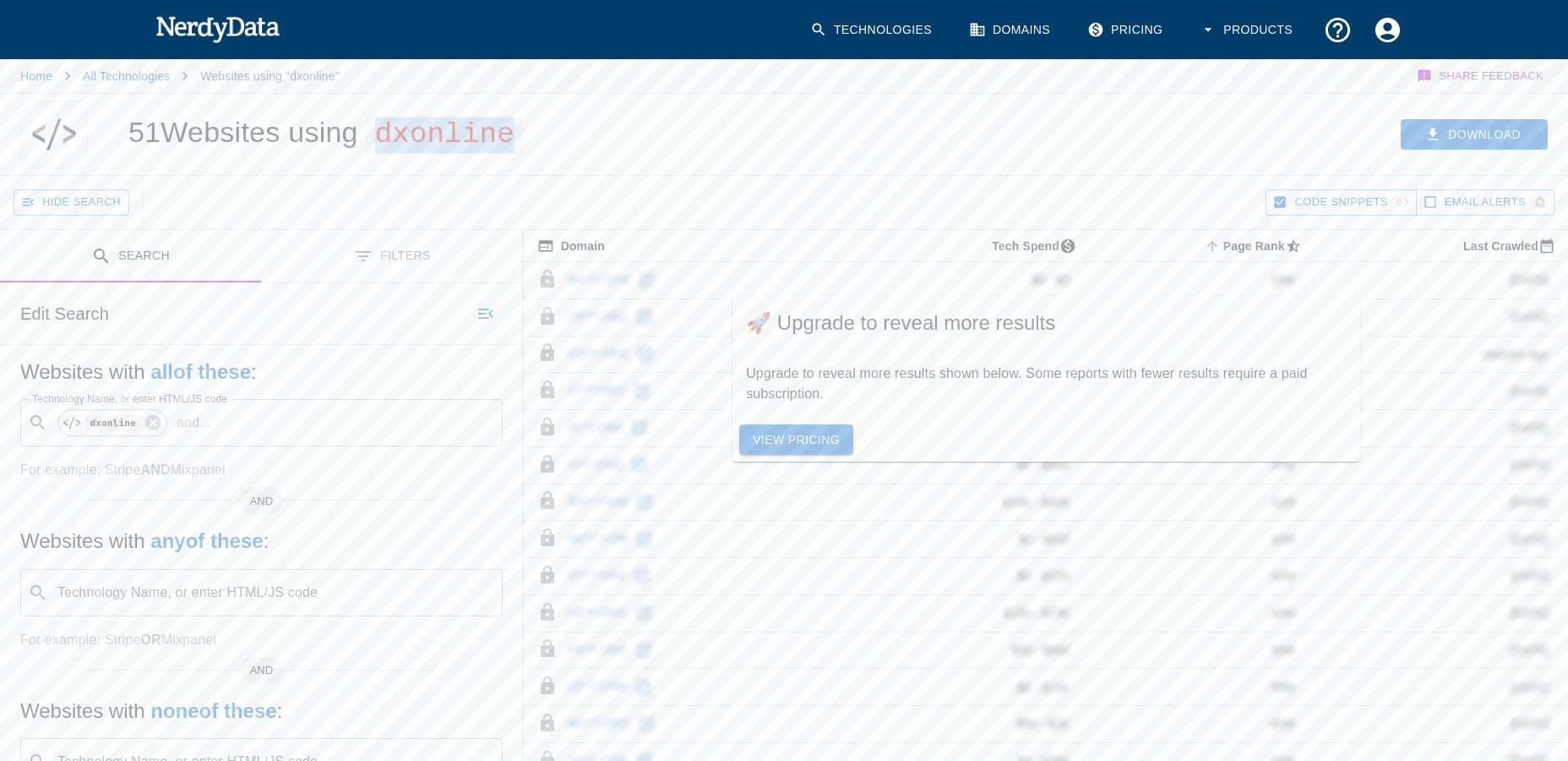
click at [445, 135] on span "dxonline" at bounding box center [444, 135] width 157 height 38
copy span "dxonline"
drag, startPoint x: 593, startPoint y: 249, endPoint x: 605, endPoint y: 251, distance: 12.0
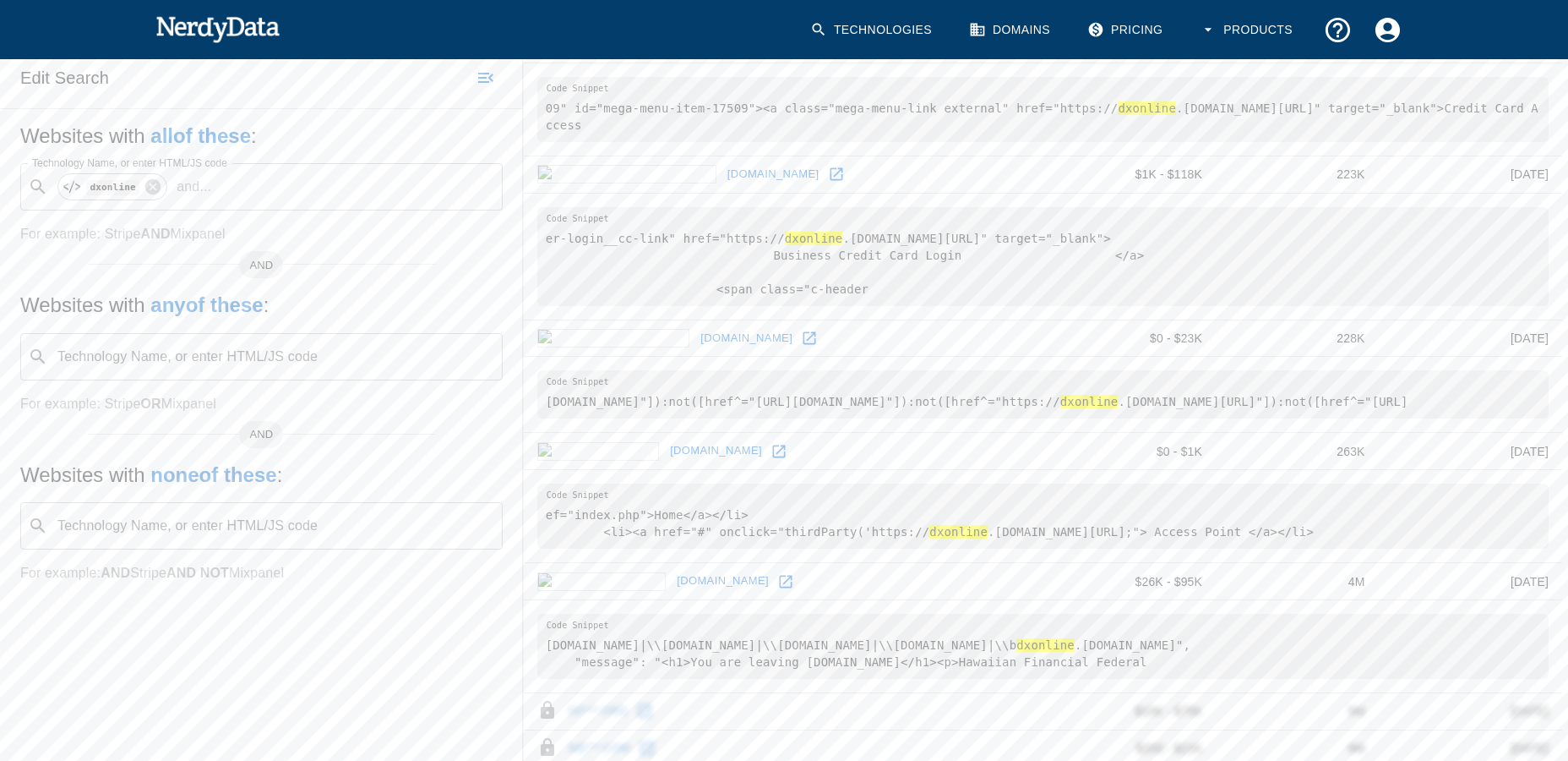
scroll to position [230, 0]
click at [785, 245] on hl "dxonline" at bounding box center [814, 244] width 58 height 14
click at [785, 247] on hl "dxonline" at bounding box center [814, 244] width 58 height 14
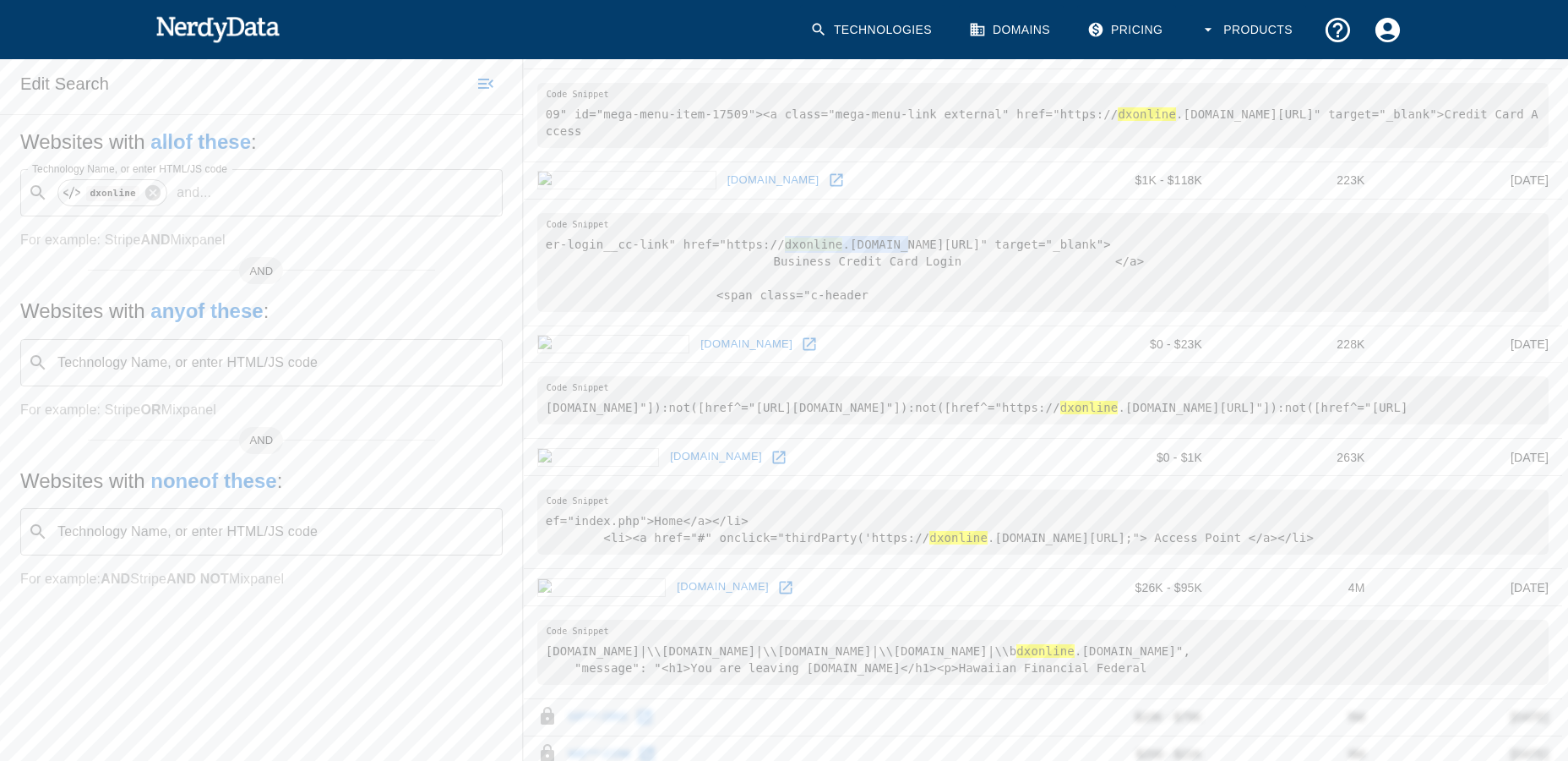
drag, startPoint x: 766, startPoint y: 241, endPoint x: 853, endPoint y: 244, distance: 87.1
click at [877, 239] on pre "er-login__cc-link" href="https:// dxonline .[DOMAIN_NAME][URL]" target="_blank"…" at bounding box center [1043, 262] width 1012 height 99
copy pre "dxonline .[DOMAIN_NAME]"
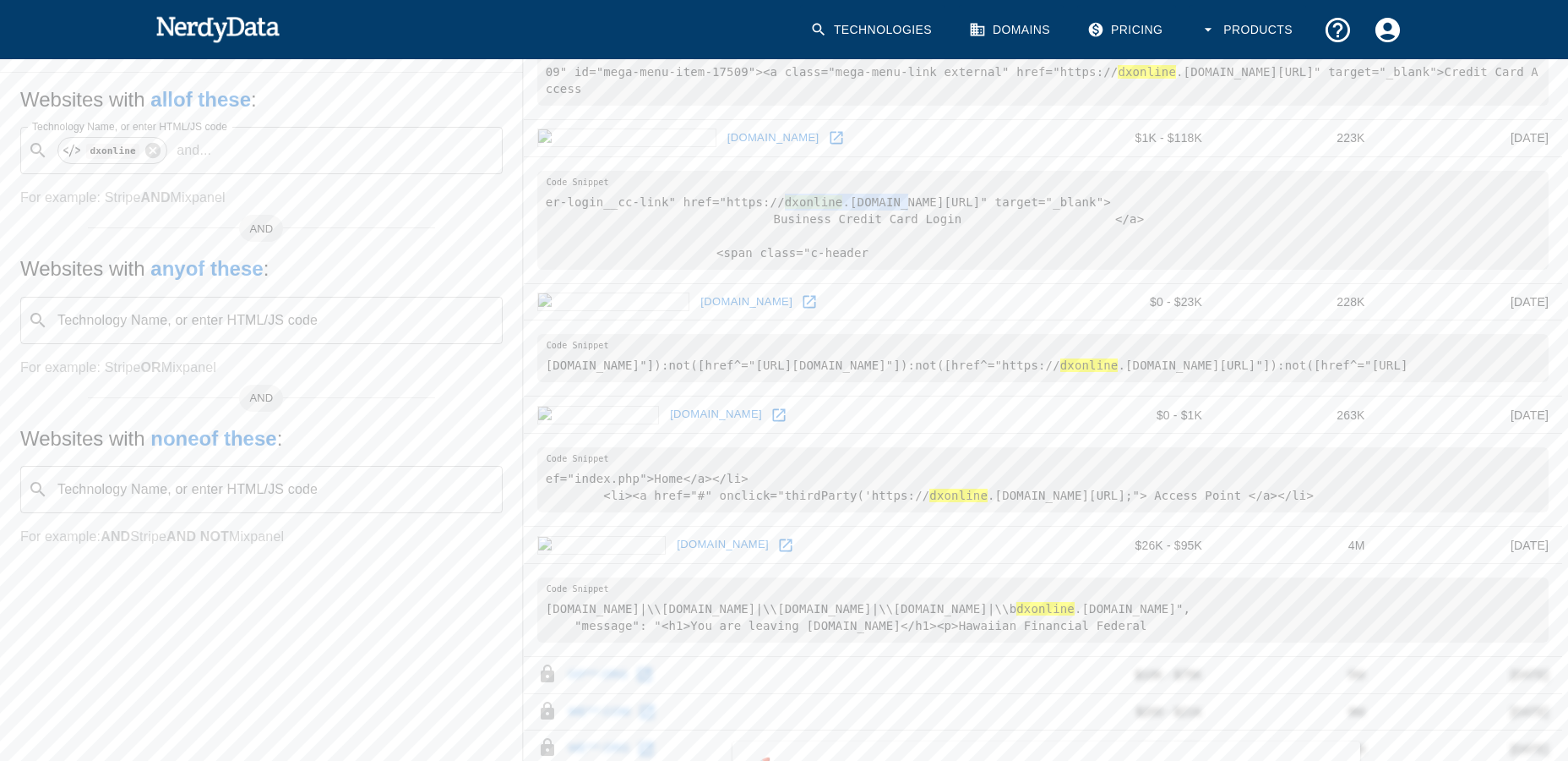
scroll to position [338, 0]
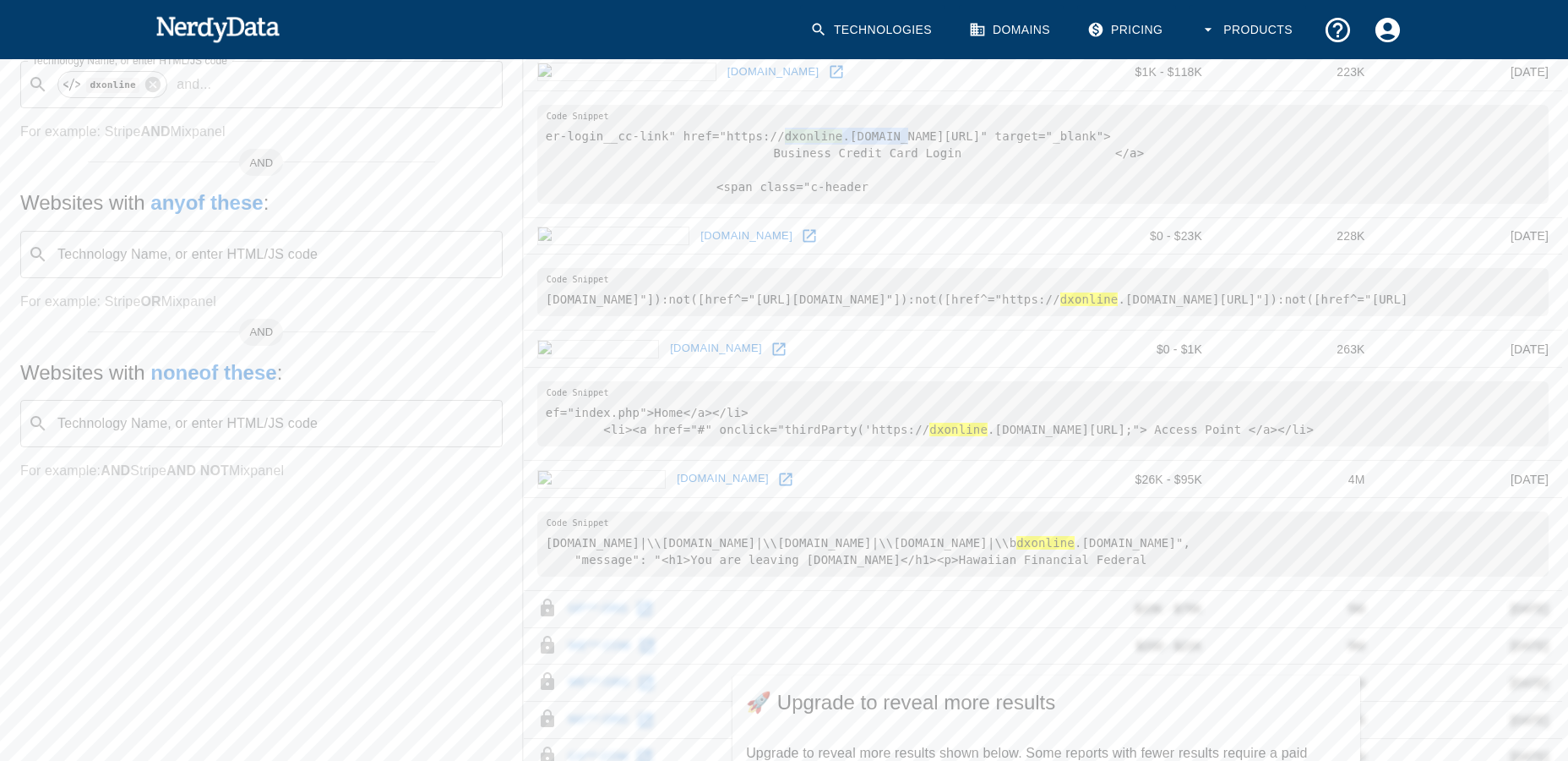
drag, startPoint x: 847, startPoint y: 448, endPoint x: 1381, endPoint y: 448, distance: 534.1
click at [1381, 446] on pre "ef="index.php">Home</a></li> <li><a href="#" onclick="thirdParty('https:// dxon…" at bounding box center [1043, 413] width 1012 height 65
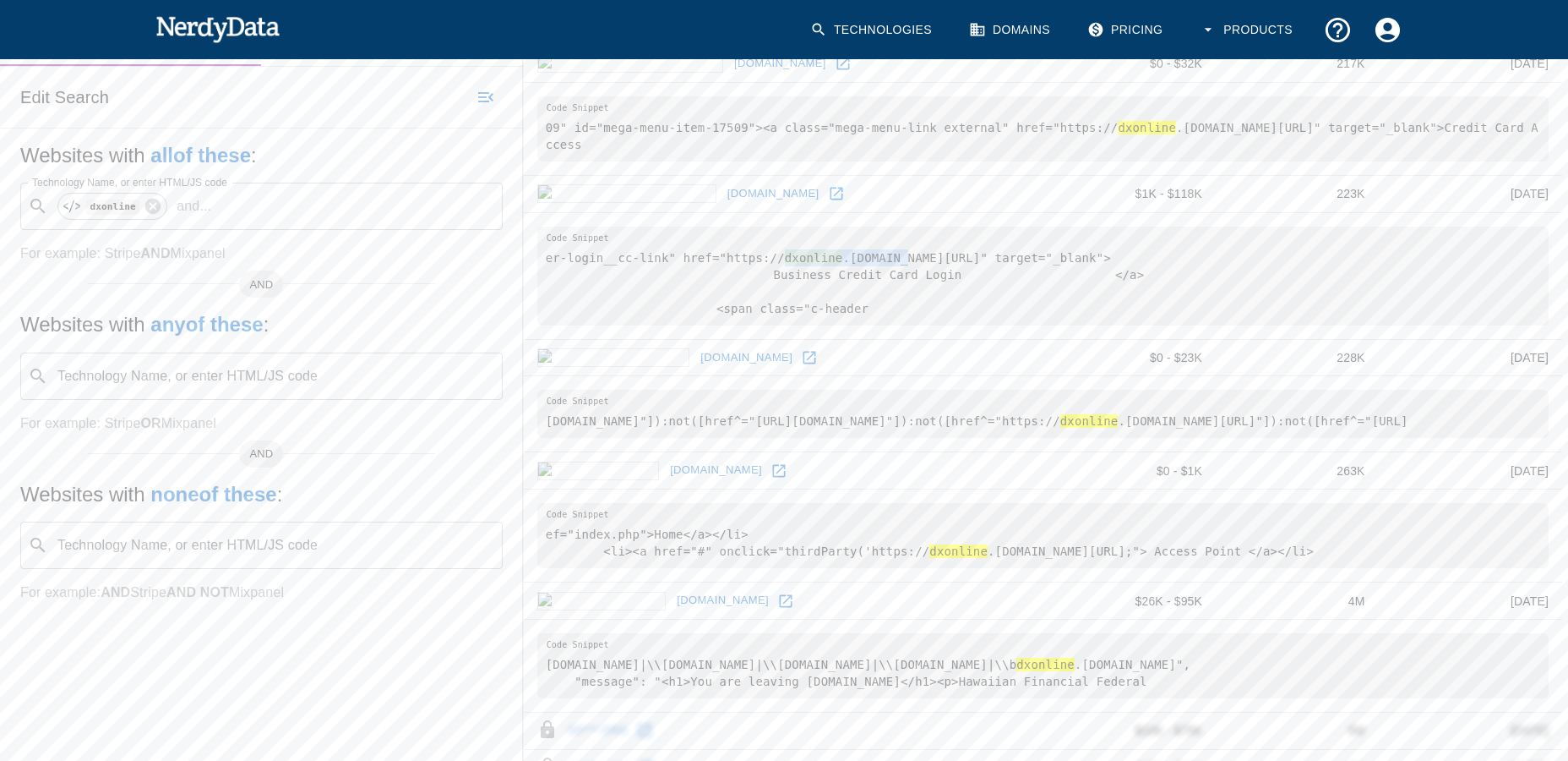
scroll to position [169, 0]
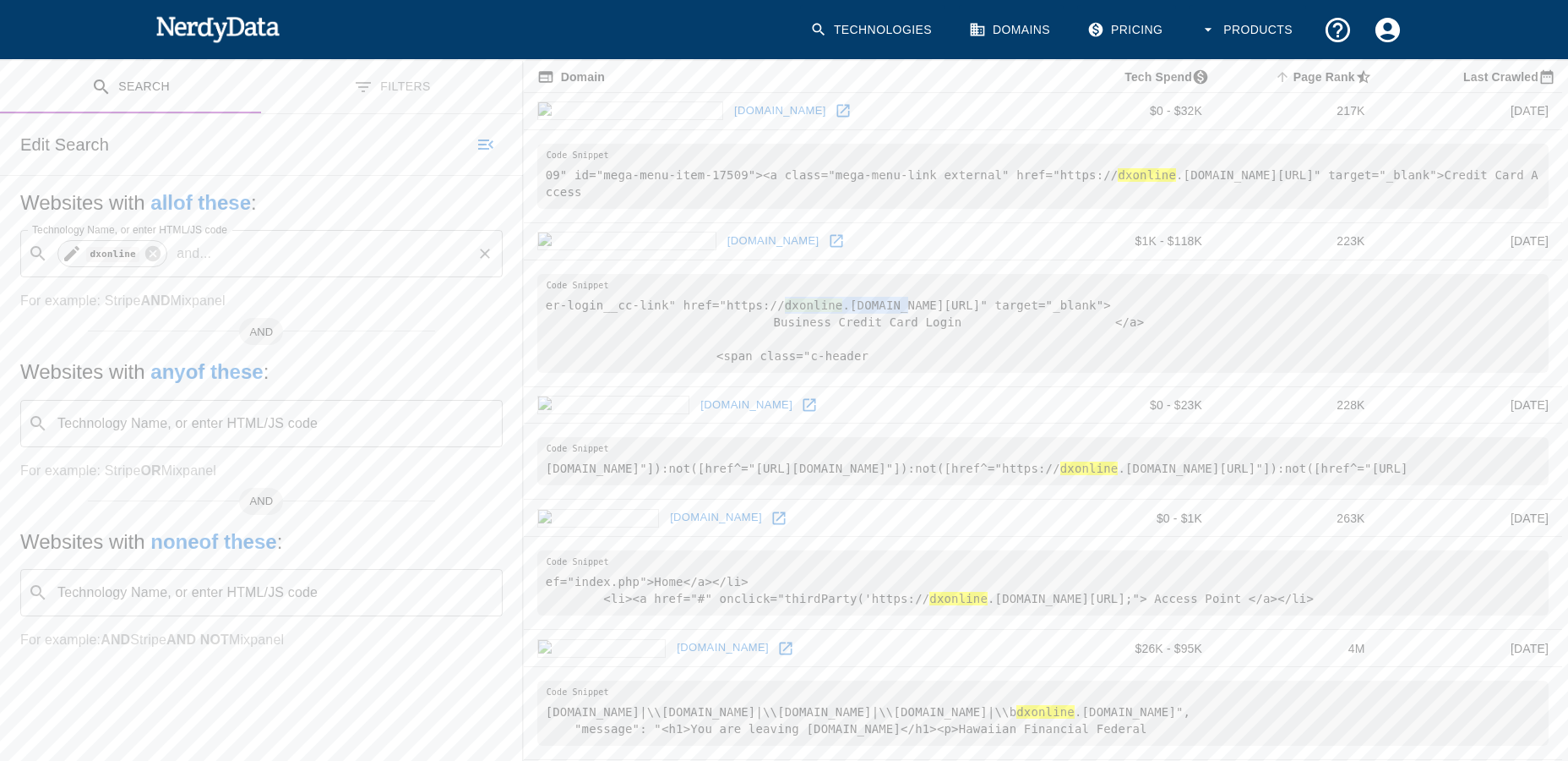
click at [106, 251] on code "dxonline" at bounding box center [112, 254] width 53 height 14
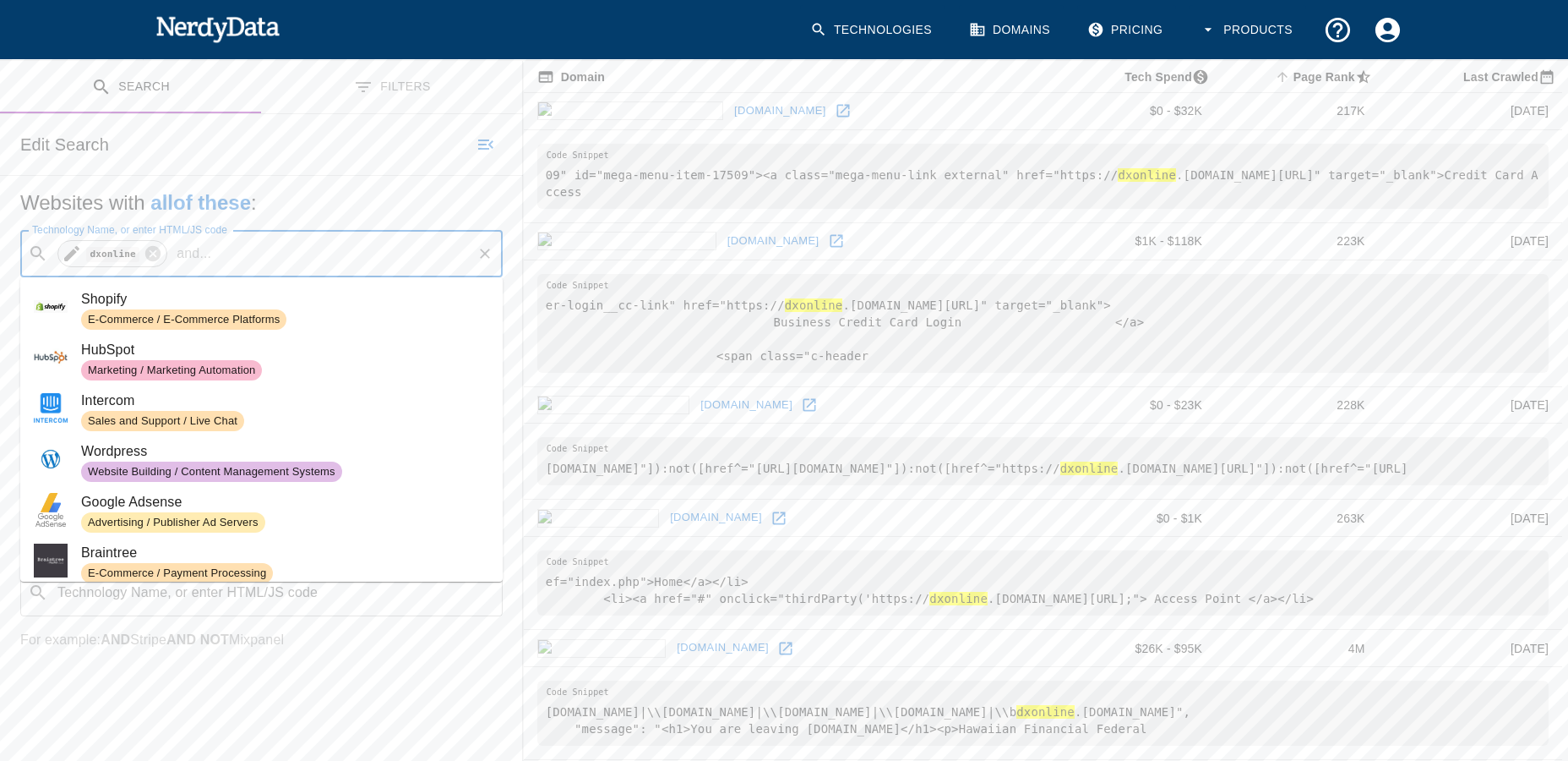
click at [106, 251] on code "dxonline" at bounding box center [112, 254] width 53 height 14
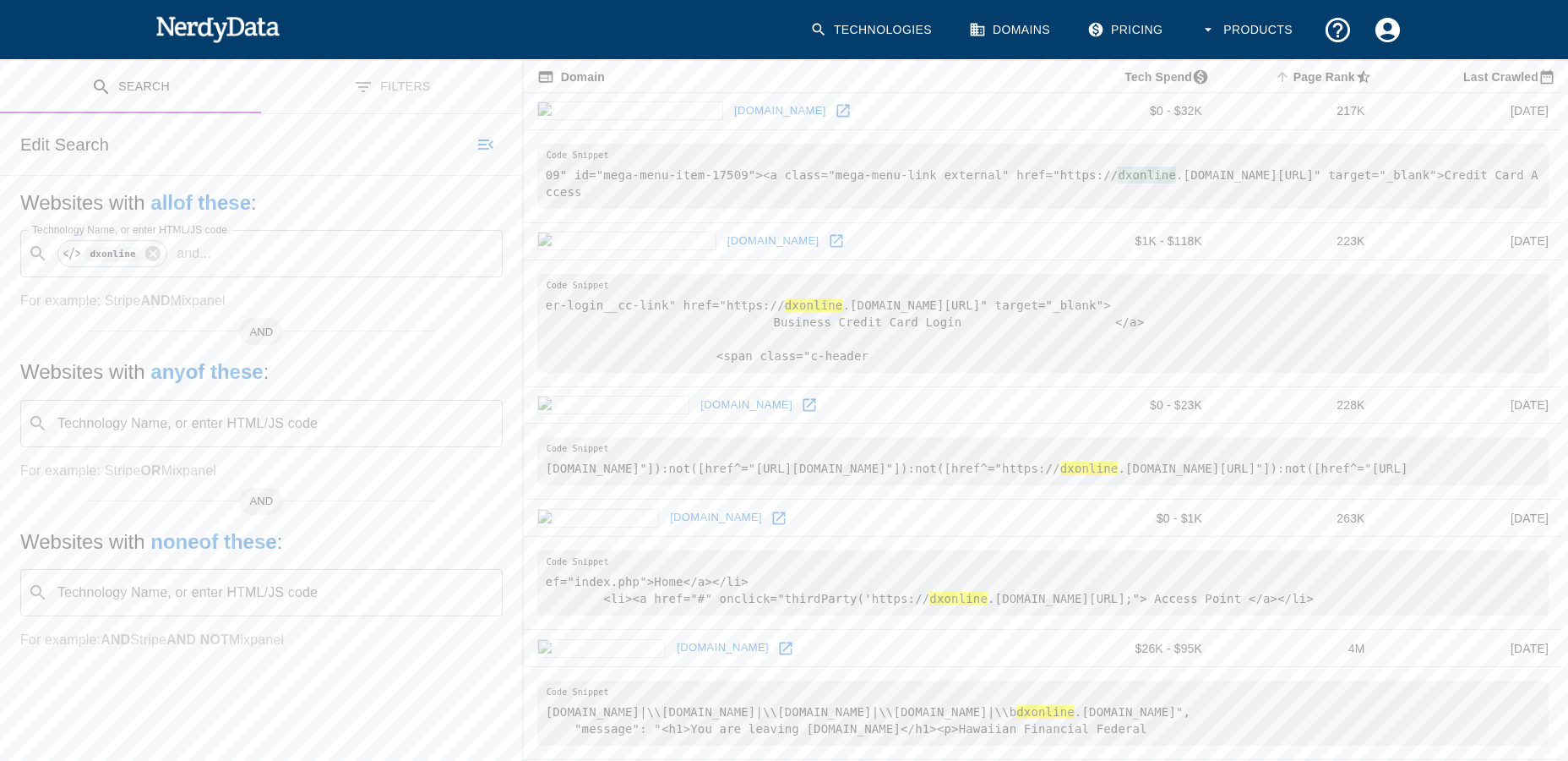
drag, startPoint x: 1068, startPoint y: 172, endPoint x: 1123, endPoint y: 177, distance: 55.2
click at [1123, 177] on pre "09" id="mega-menu-item-17509"><a class="mega-menu-link external" href="https://…" at bounding box center [1043, 176] width 1012 height 65
copy hl "dxonline"
